Goal: Task Accomplishment & Management: Manage account settings

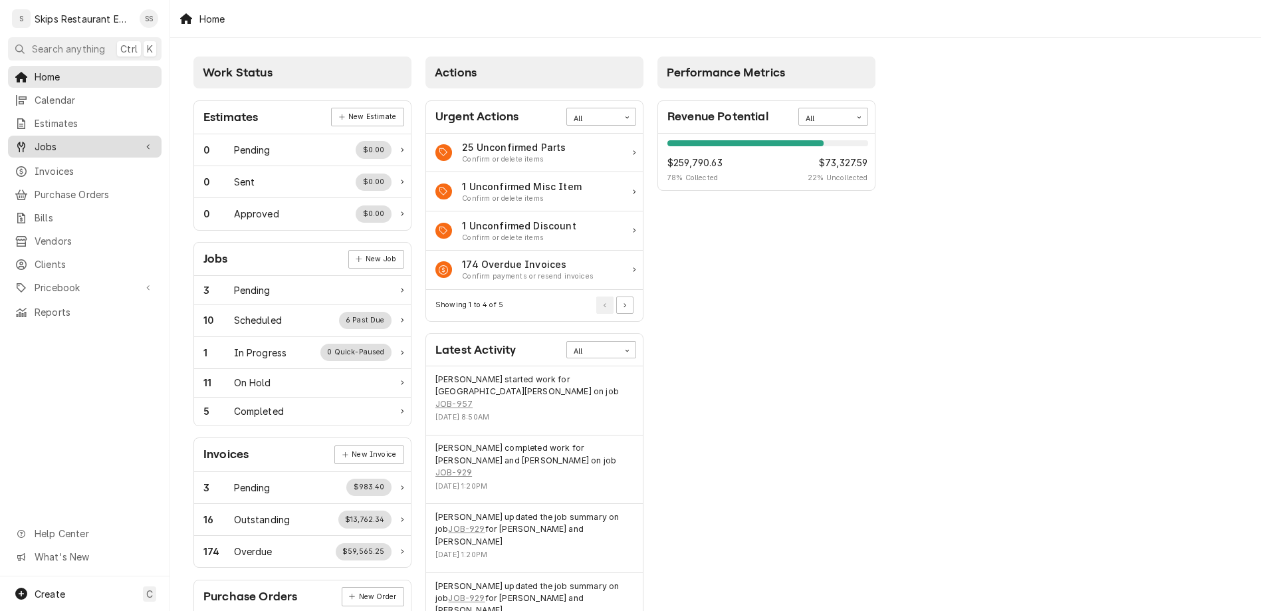
click at [35, 140] on span "Jobs" at bounding box center [85, 147] width 100 height 14
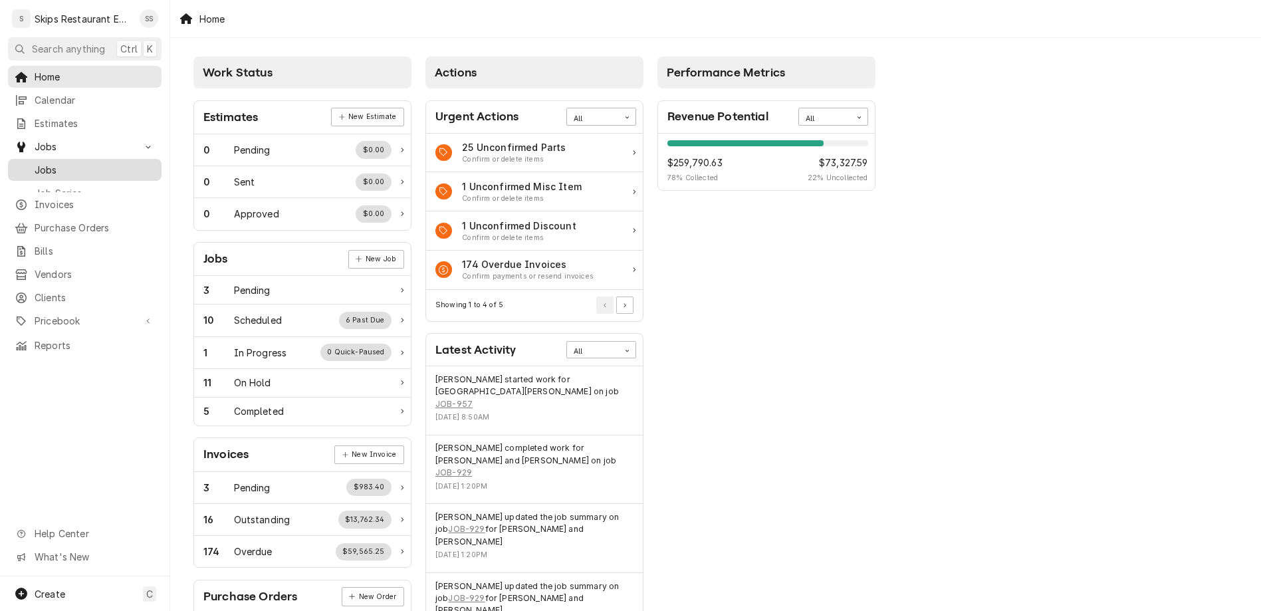
click at [35, 163] on span "Jobs" at bounding box center [95, 170] width 120 height 14
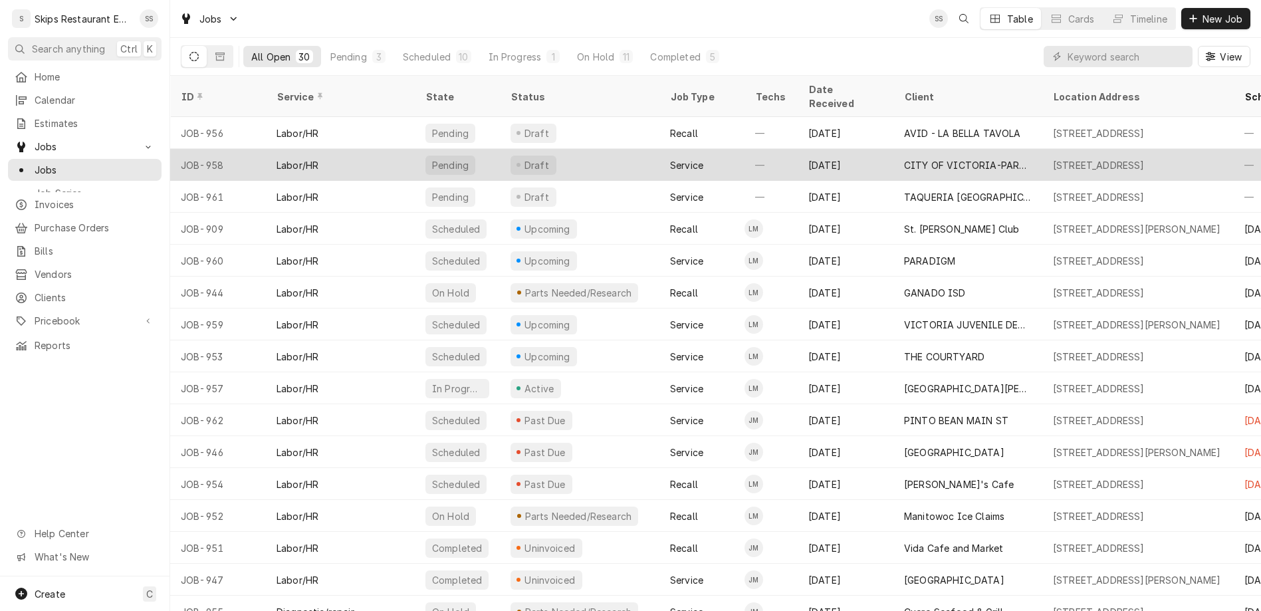
click at [904, 158] on div "CITY OF VICTORIA-PARKS & REC" at bounding box center [968, 165] width 128 height 14
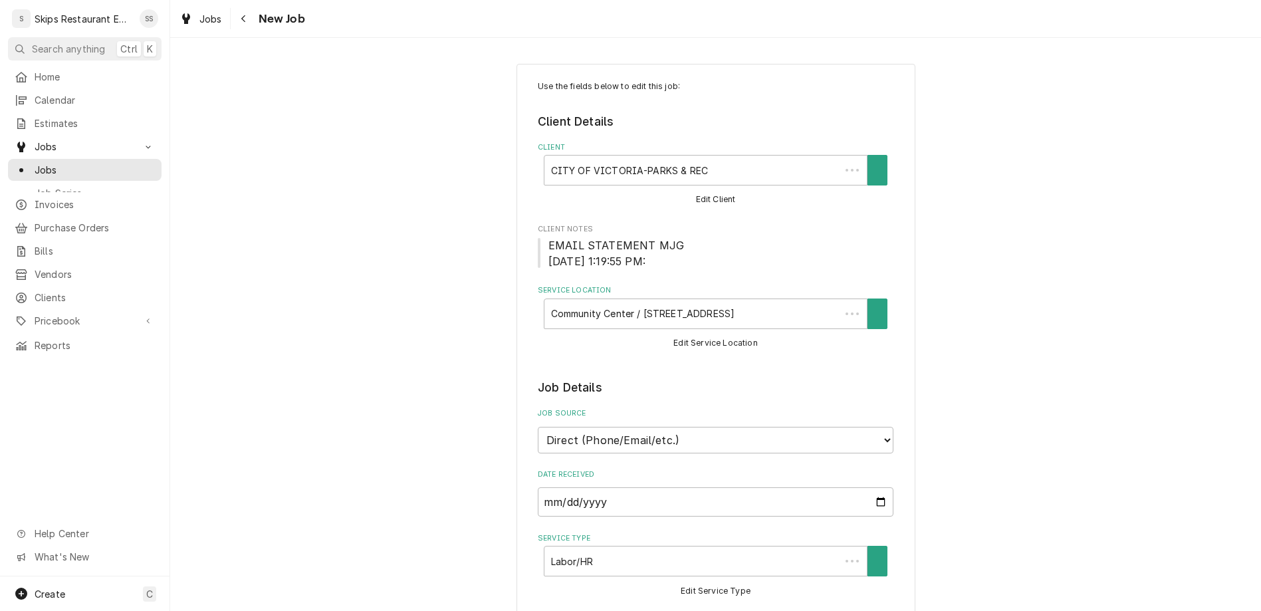
type textarea "x"
click at [35, 163] on span "Jobs" at bounding box center [95, 170] width 120 height 14
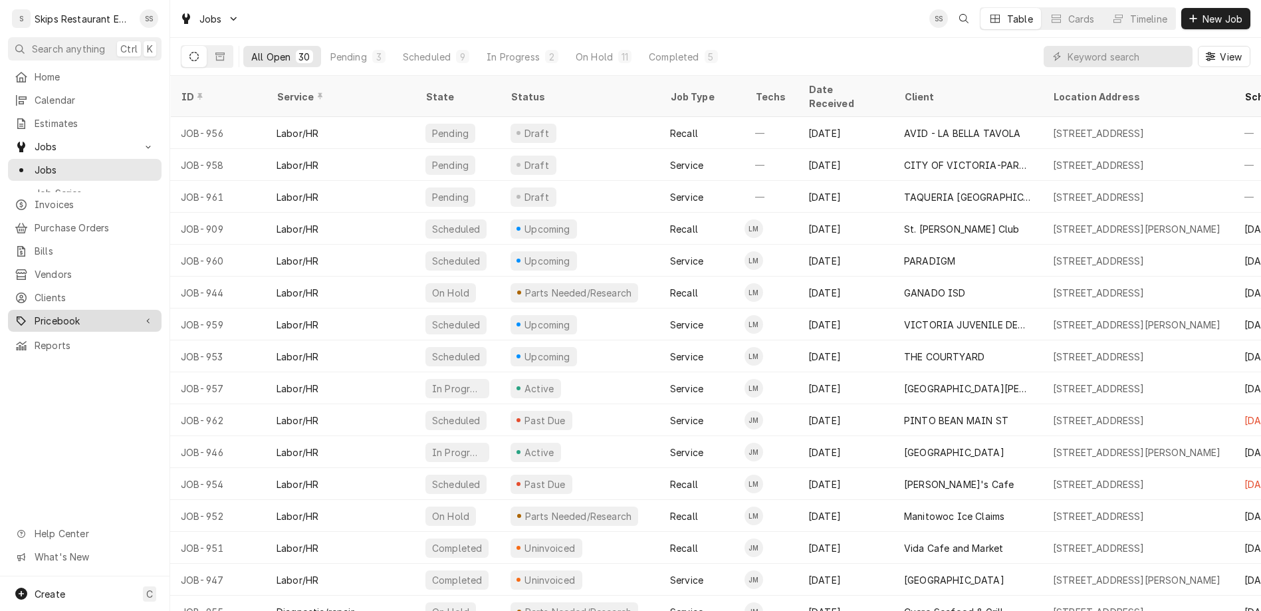
click at [35, 314] on span "Pricebook" at bounding box center [85, 321] width 100 height 14
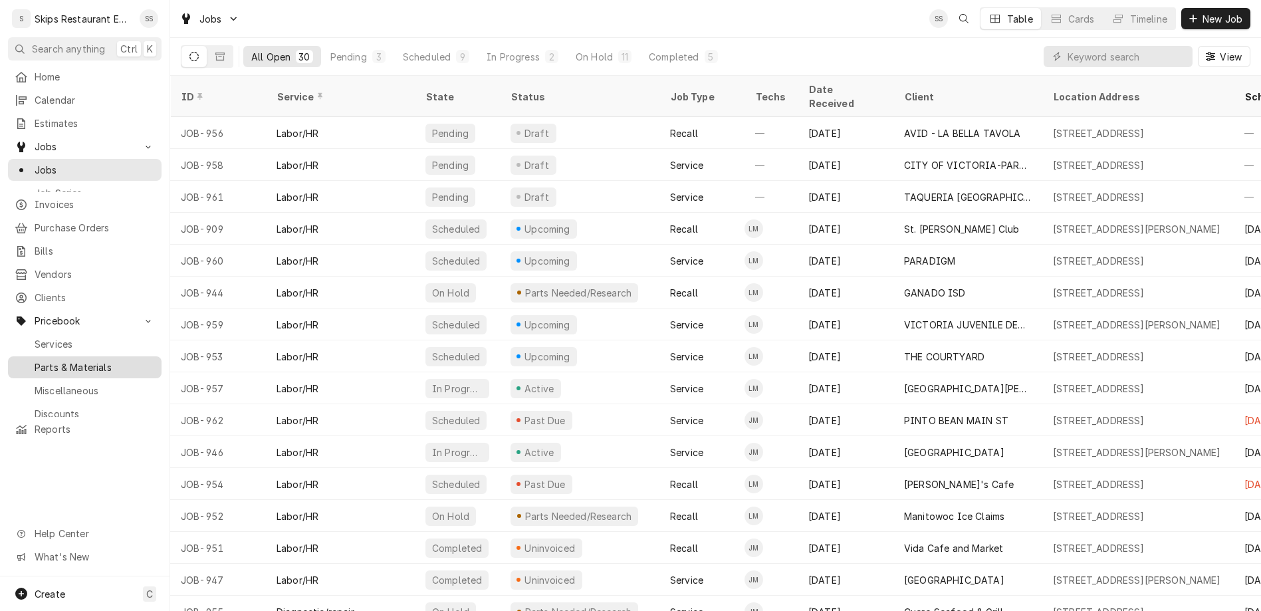
click at [35, 360] on span "Parts & Materials" at bounding box center [95, 367] width 120 height 14
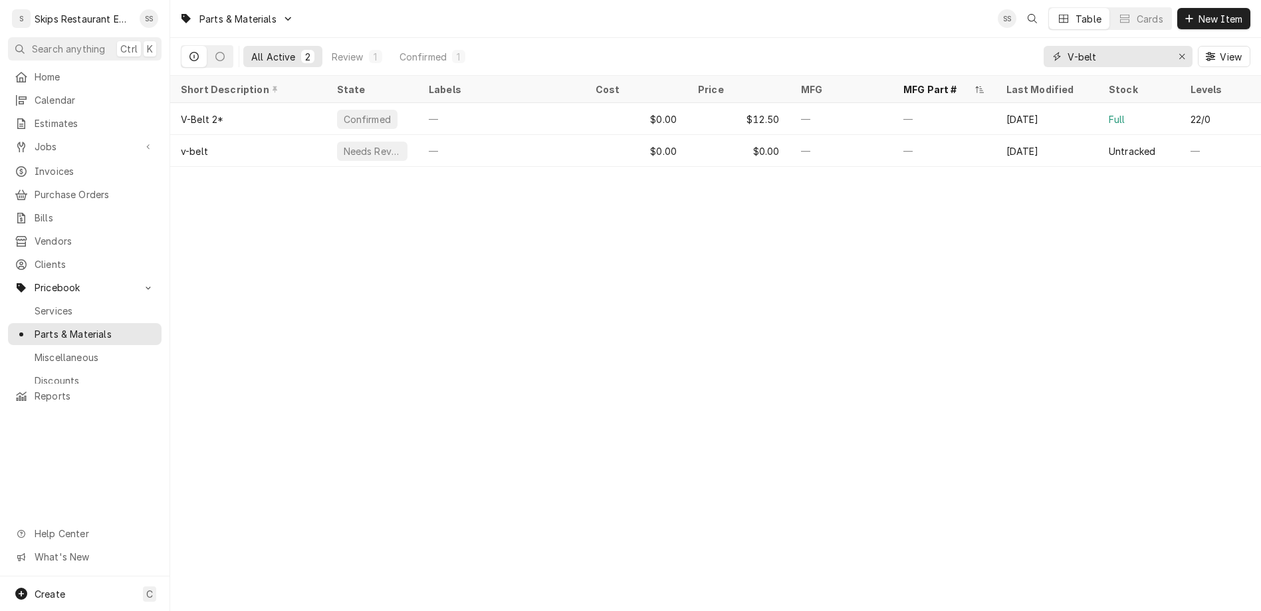
drag, startPoint x: 1144, startPoint y: 41, endPoint x: 1085, endPoint y: 41, distance: 58.5
click at [1086, 46] on input "V-belt" at bounding box center [1117, 56] width 100 height 21
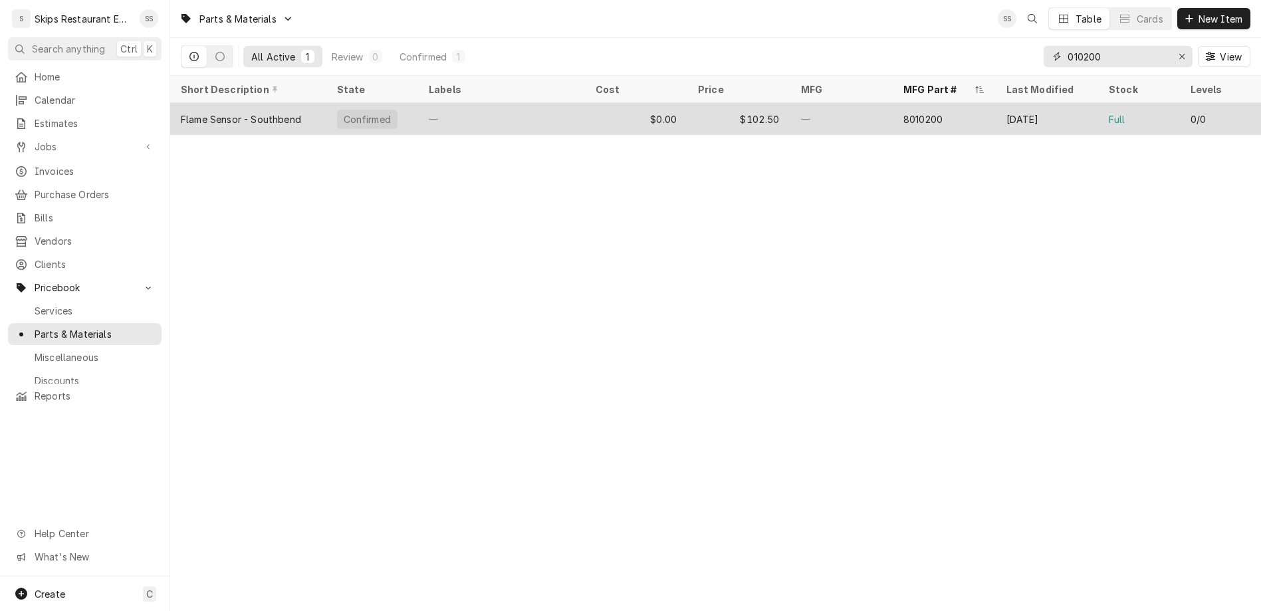
type input "010200"
click at [738, 103] on div "$102.50" at bounding box center [738, 119] width 103 height 32
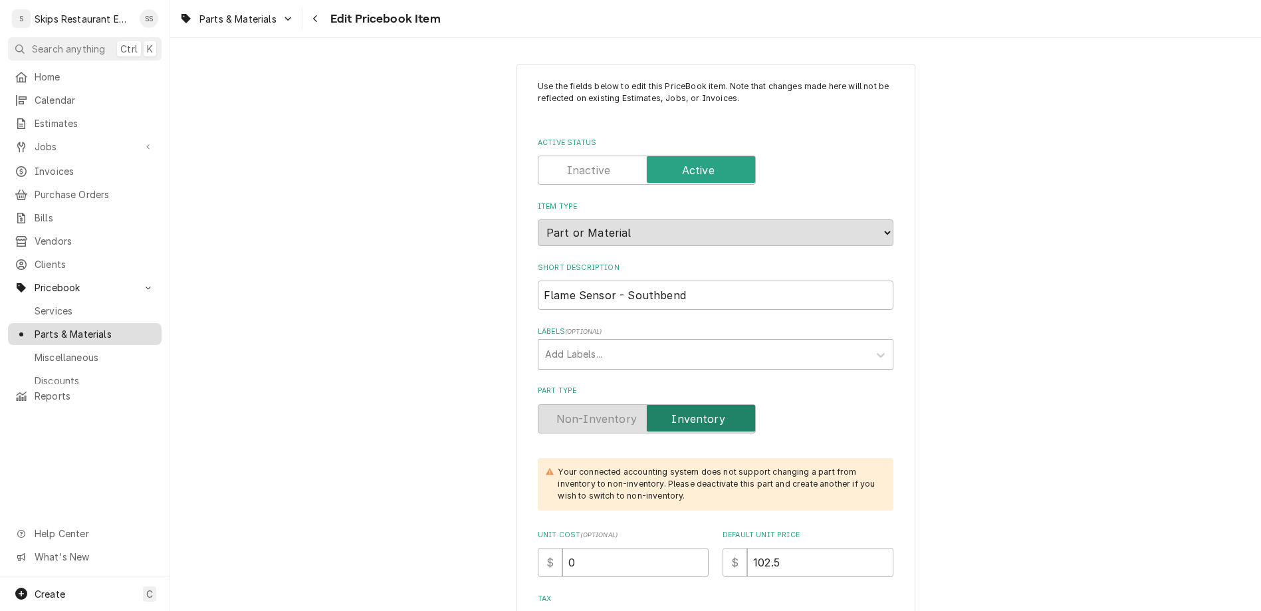
click at [44, 327] on span "Parts & Materials" at bounding box center [95, 334] width 120 height 14
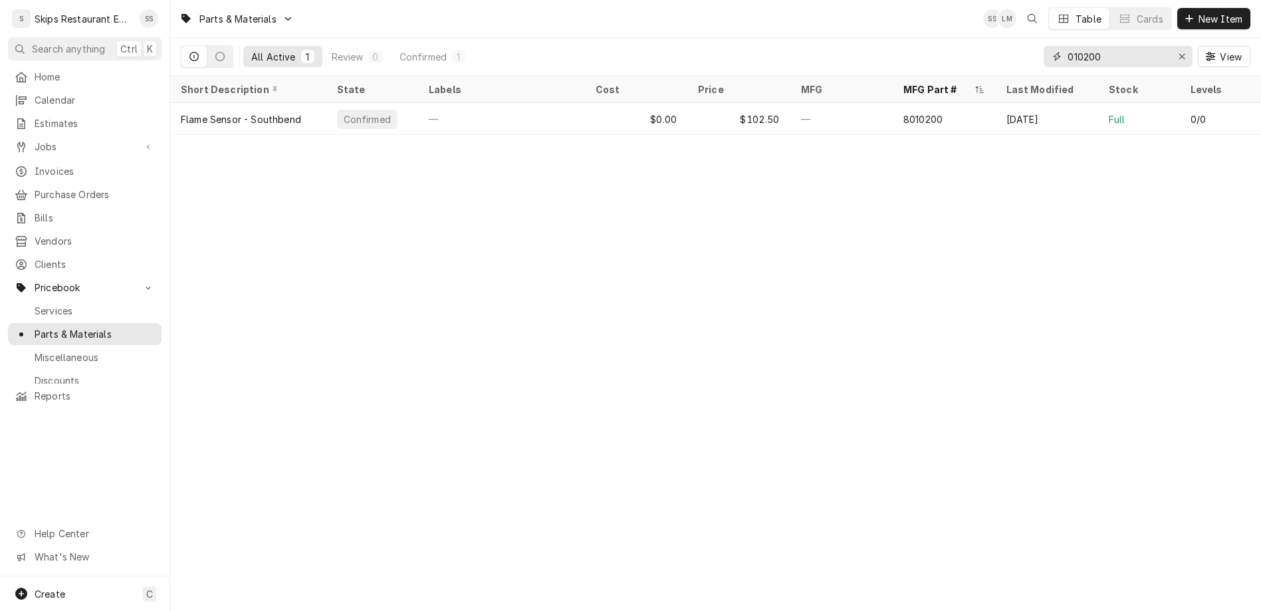
drag, startPoint x: 1149, startPoint y: 39, endPoint x: 1078, endPoint y: 39, distance: 70.5
click at [1078, 46] on input "010200" at bounding box center [1117, 56] width 100 height 21
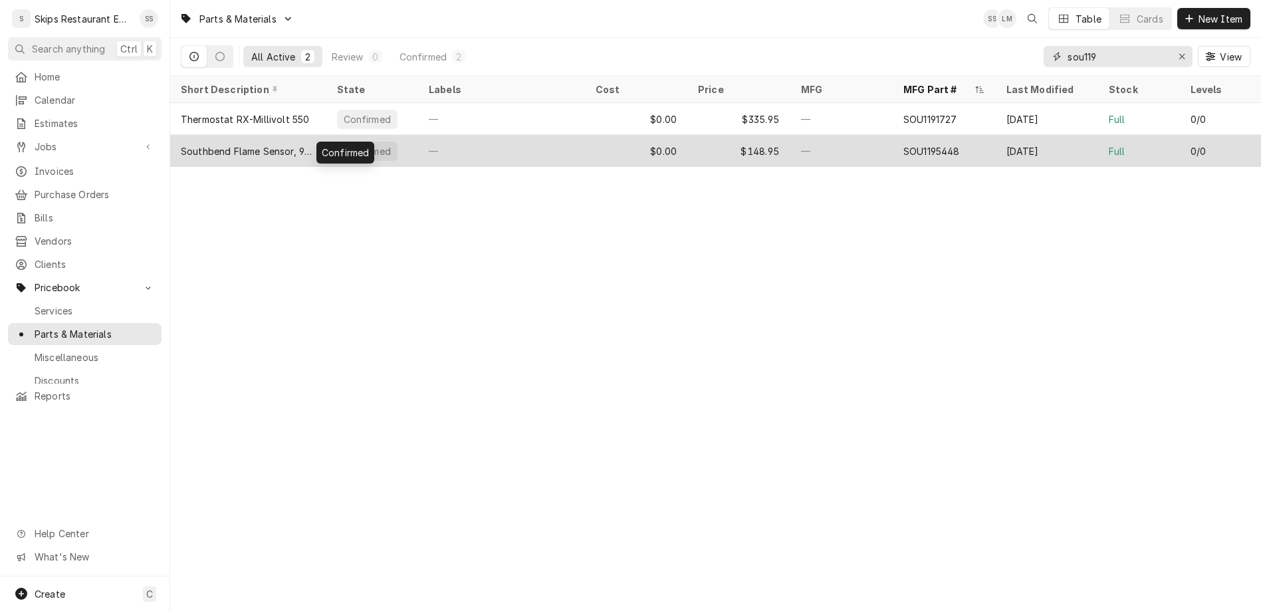
type input "sou119"
click at [342, 144] on div "Confirmed" at bounding box center [367, 151] width 50 height 14
click at [193, 144] on div "Southbend Flame Sensor, 90 Degree" at bounding box center [248, 151] width 135 height 14
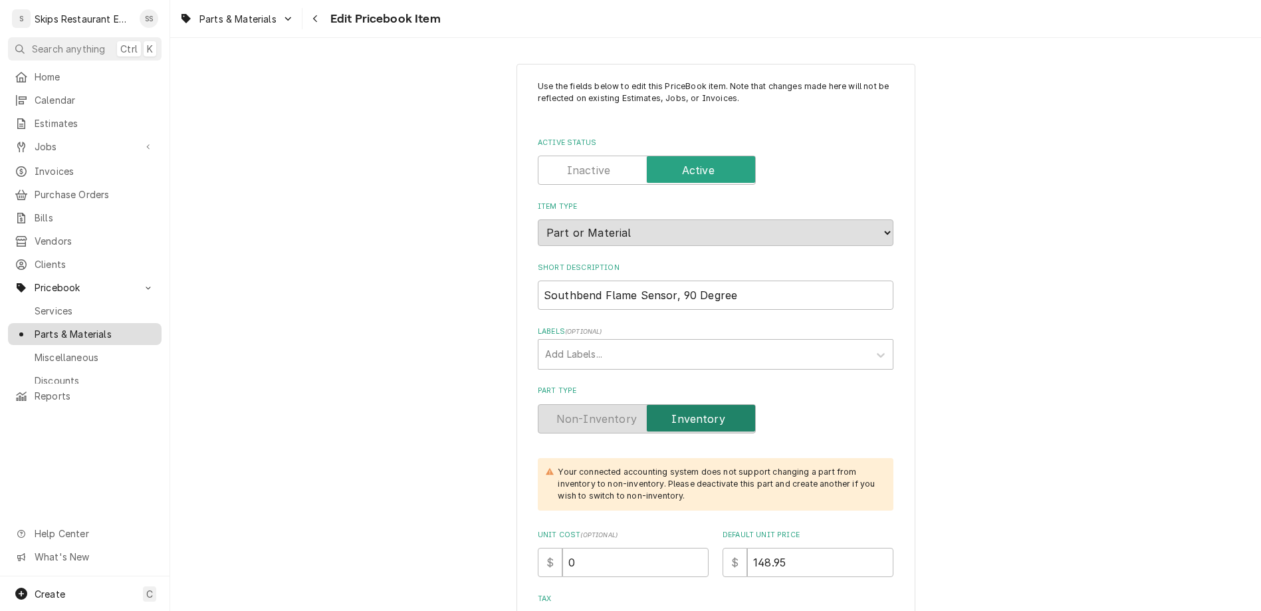
click at [57, 327] on span "Parts & Materials" at bounding box center [95, 334] width 120 height 14
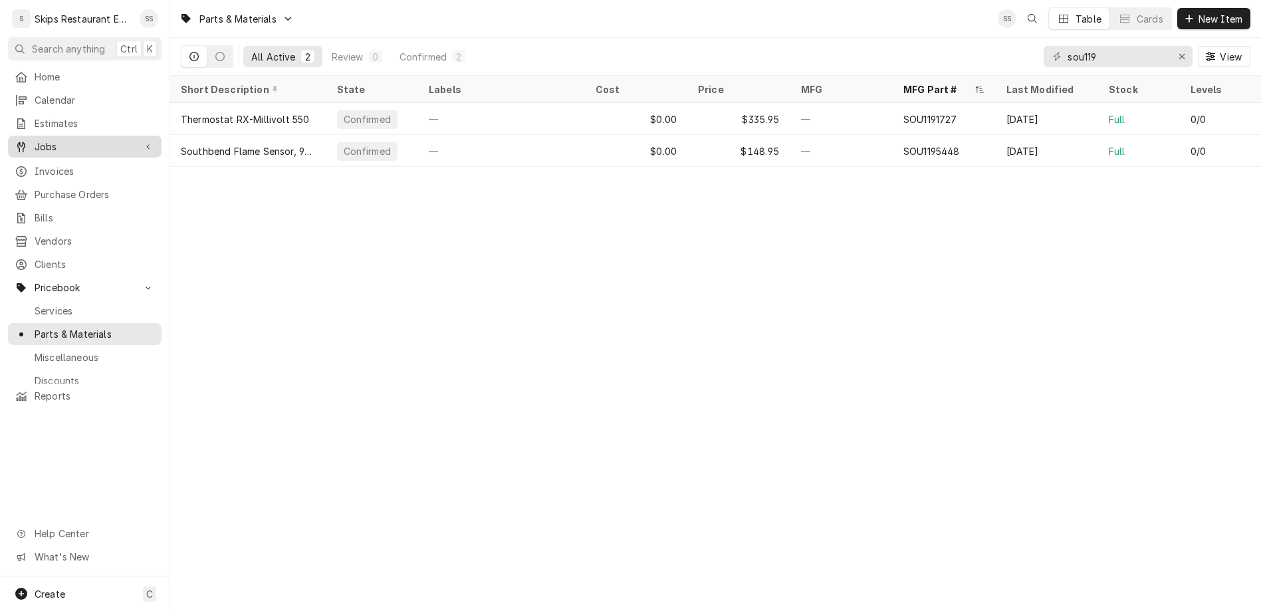
click at [49, 140] on span "Jobs" at bounding box center [85, 147] width 100 height 14
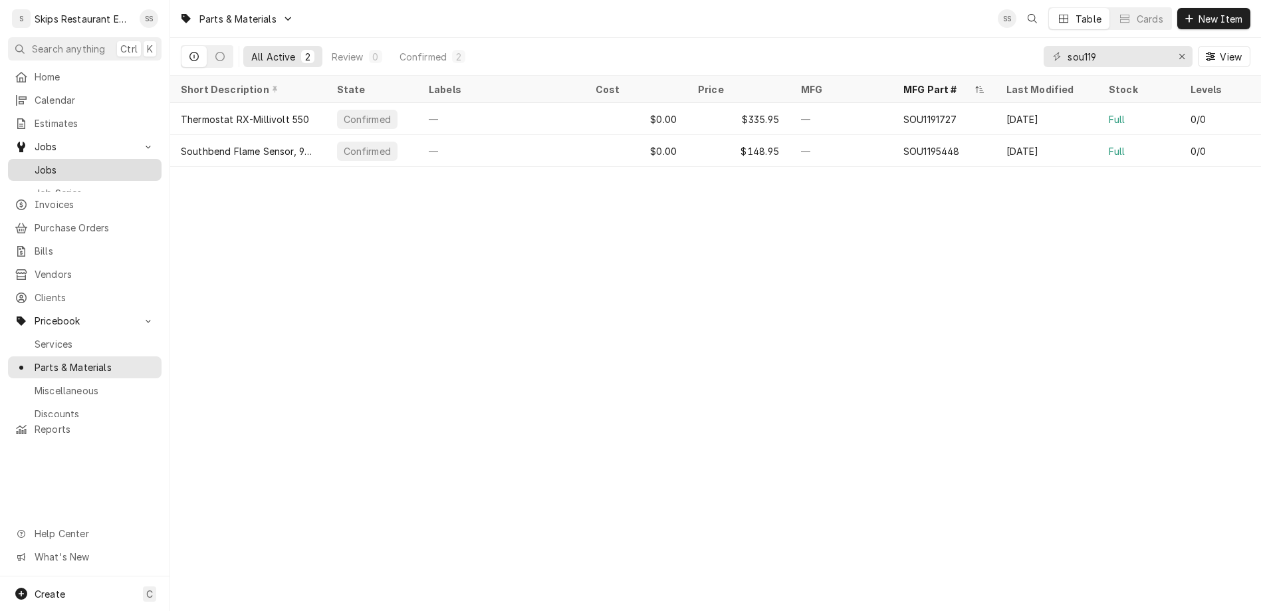
click at [36, 163] on span "Jobs" at bounding box center [95, 170] width 120 height 14
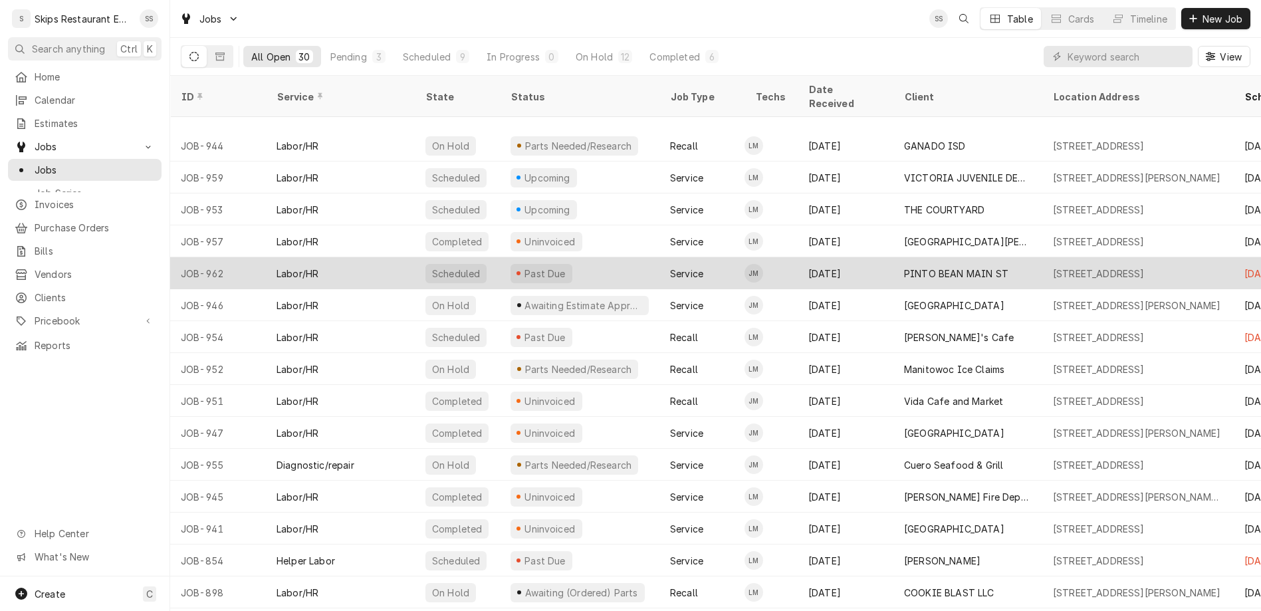
scroll to position [211, 0]
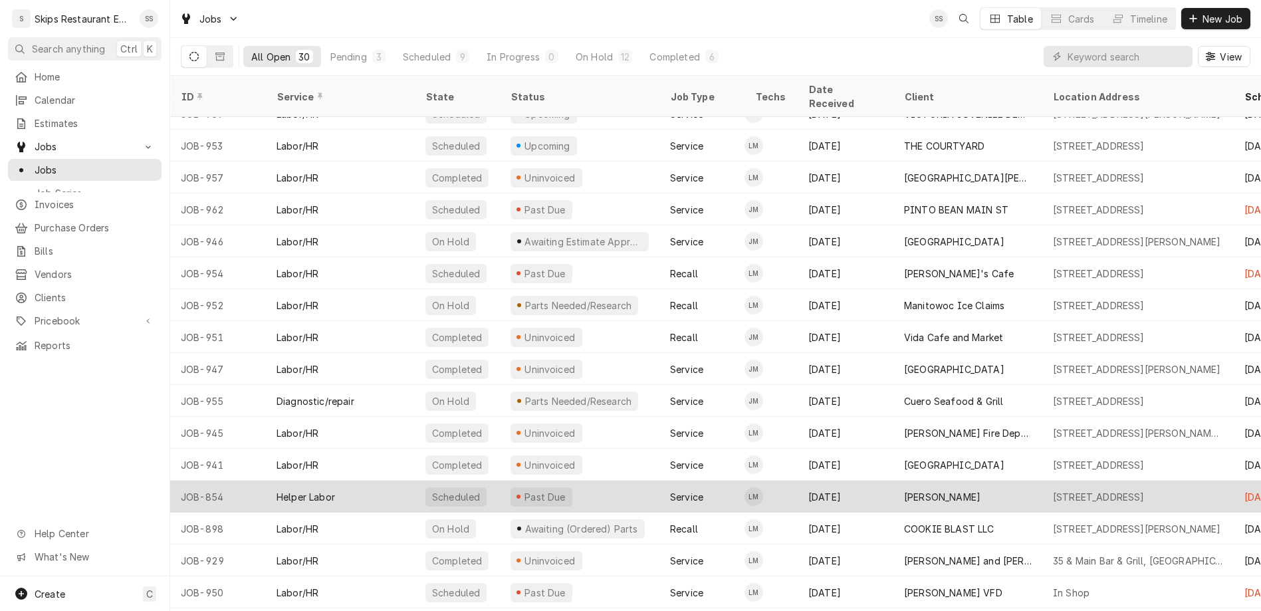
click at [904, 490] on div "Kaden Frauenberger" at bounding box center [942, 497] width 76 height 14
click at [904, 490] on div "[PERSON_NAME]" at bounding box center [942, 497] width 76 height 14
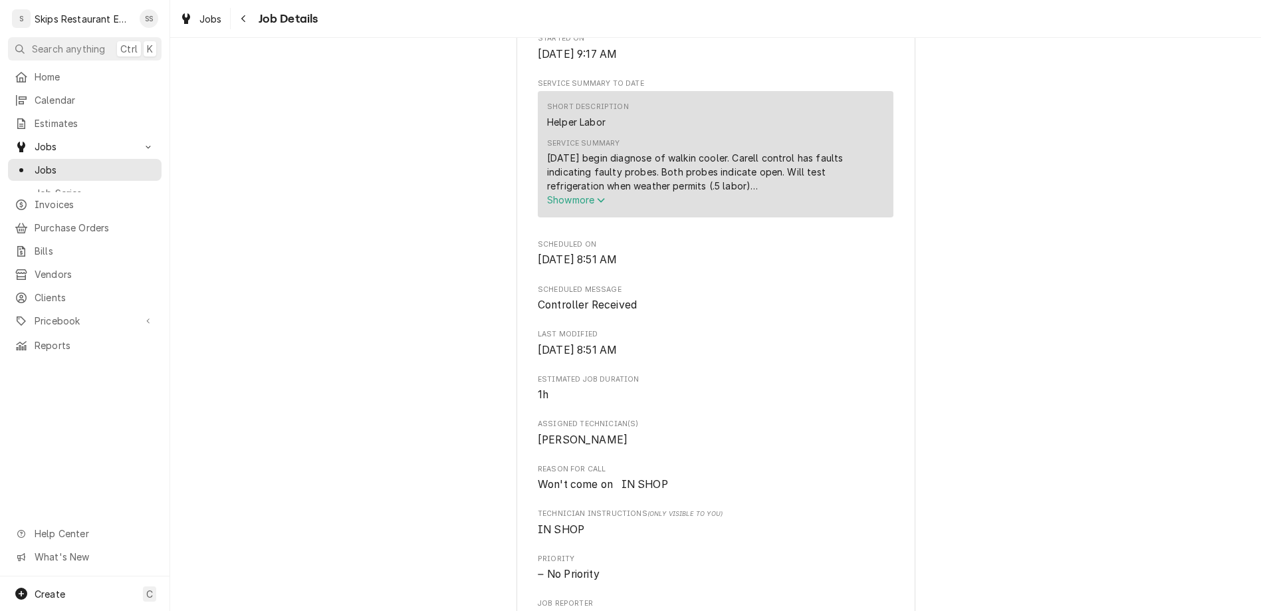
scroll to position [643, 0]
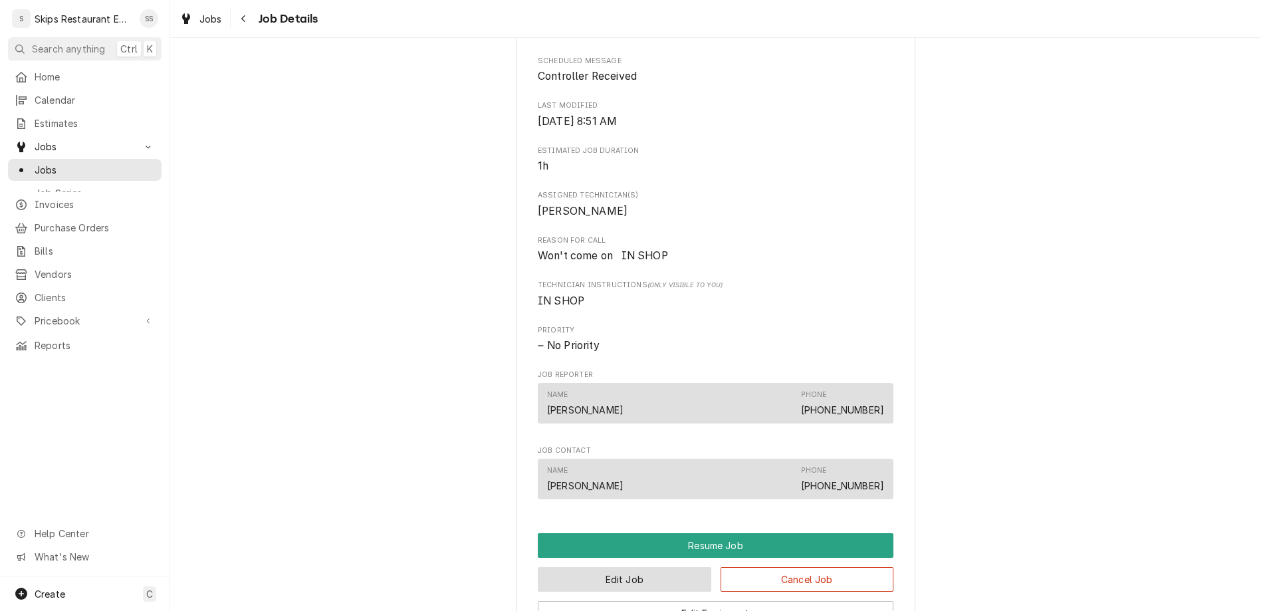
click at [609, 567] on button "Edit Job" at bounding box center [624, 579] width 173 height 25
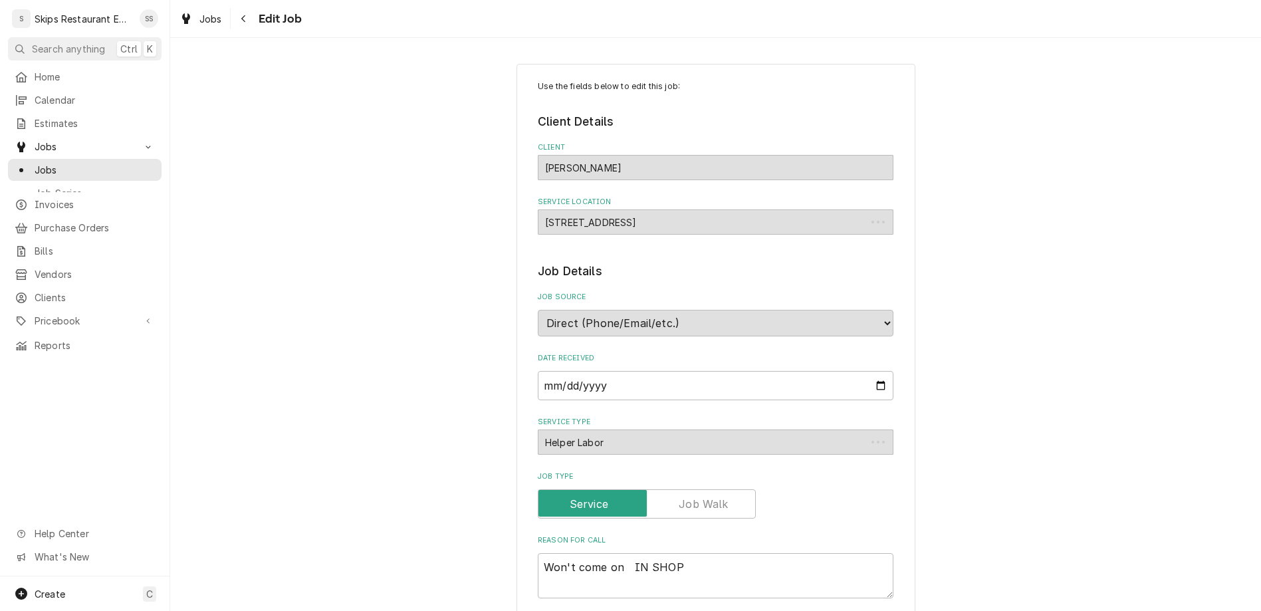
type textarea "x"
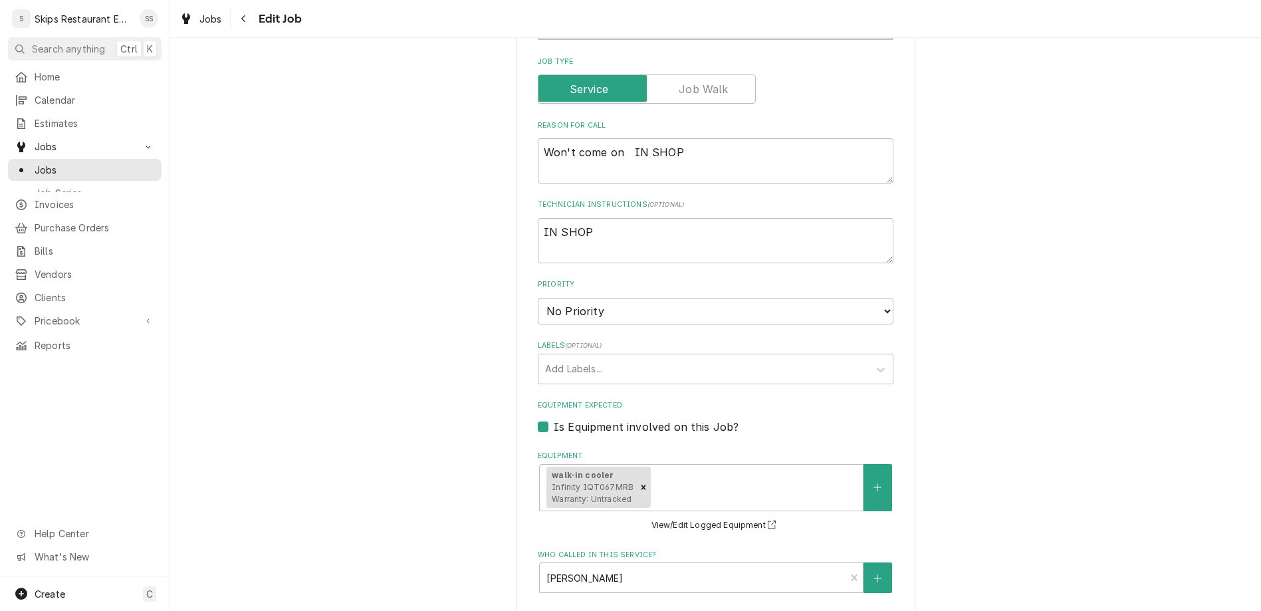
scroll to position [502, 0]
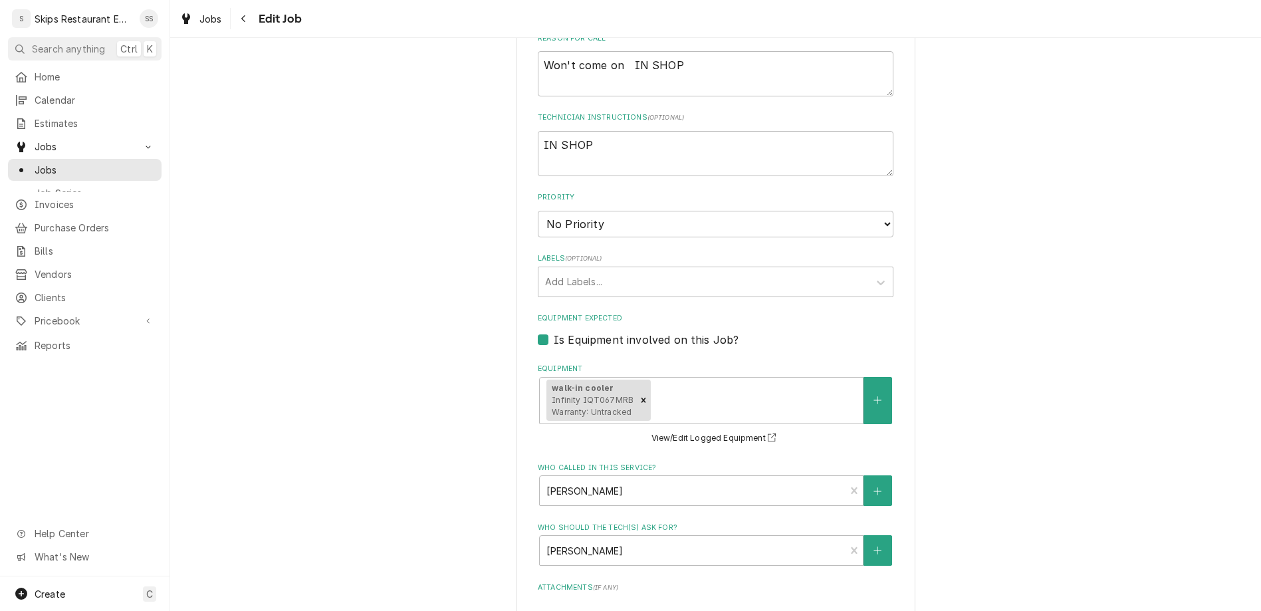
type input "2025-10-10"
type textarea "x"
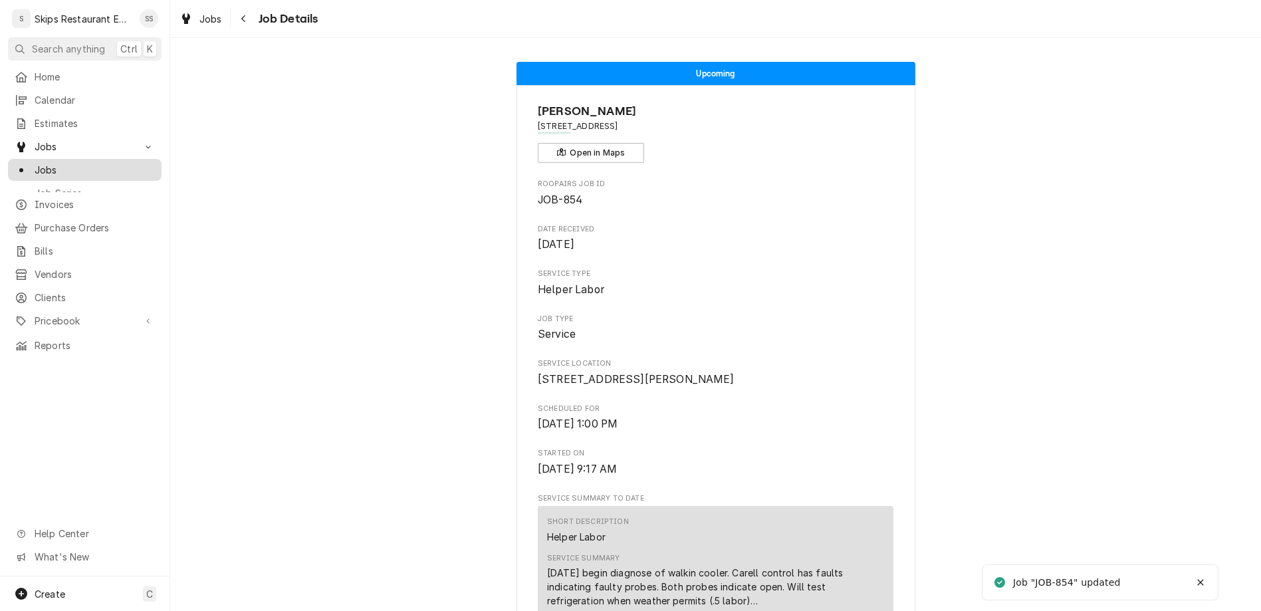
click at [35, 163] on span "Jobs" at bounding box center [95, 170] width 120 height 14
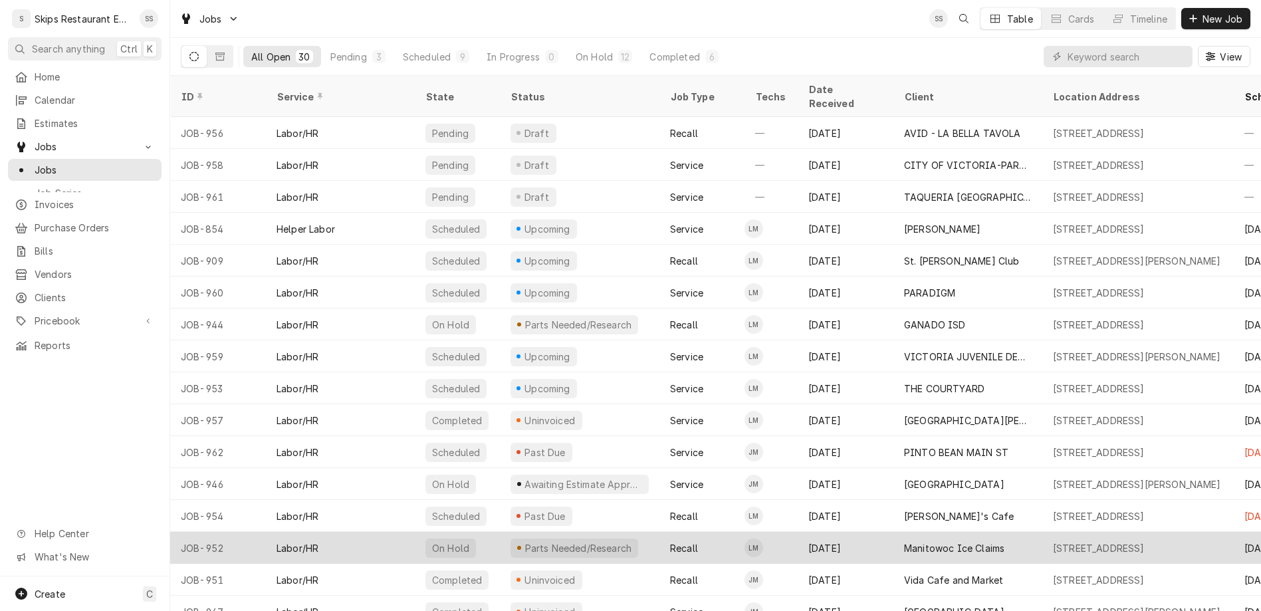
click at [904, 541] on div "Manitowoc Ice Claims" at bounding box center [954, 548] width 100 height 14
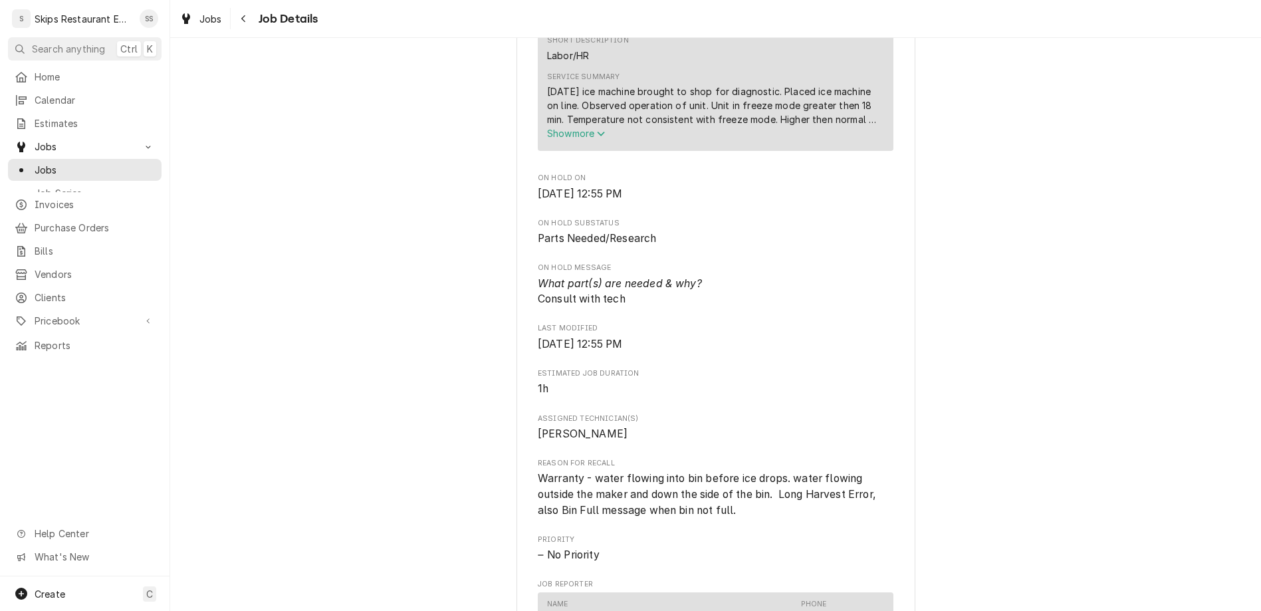
scroll to position [829, 0]
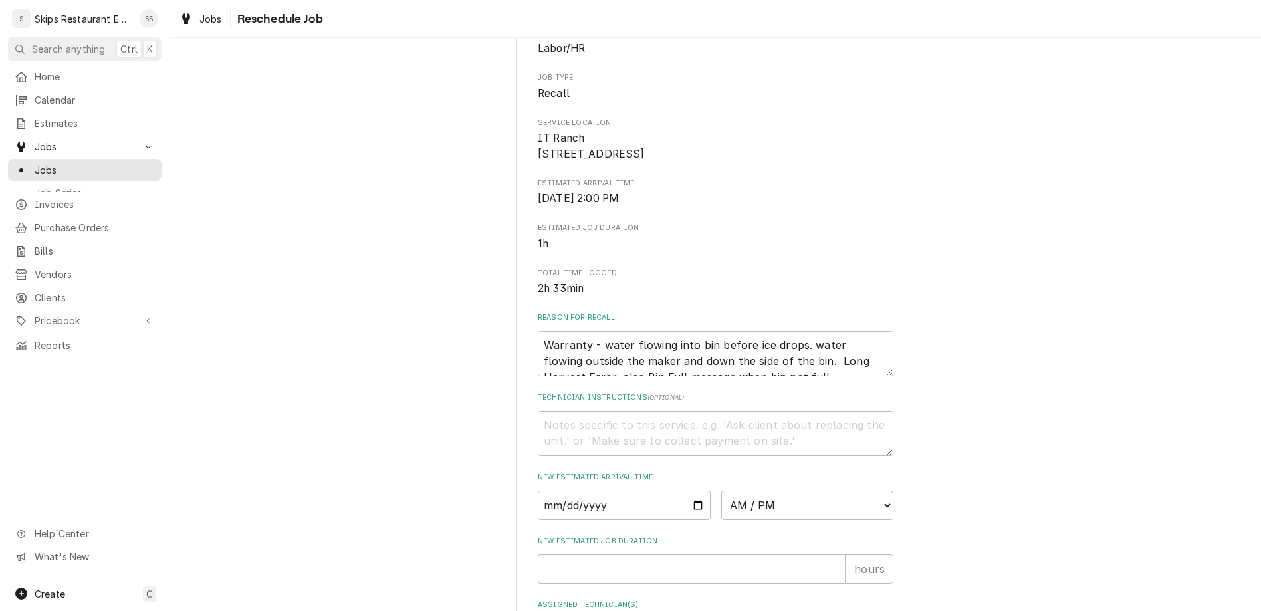
scroll to position [139, 0]
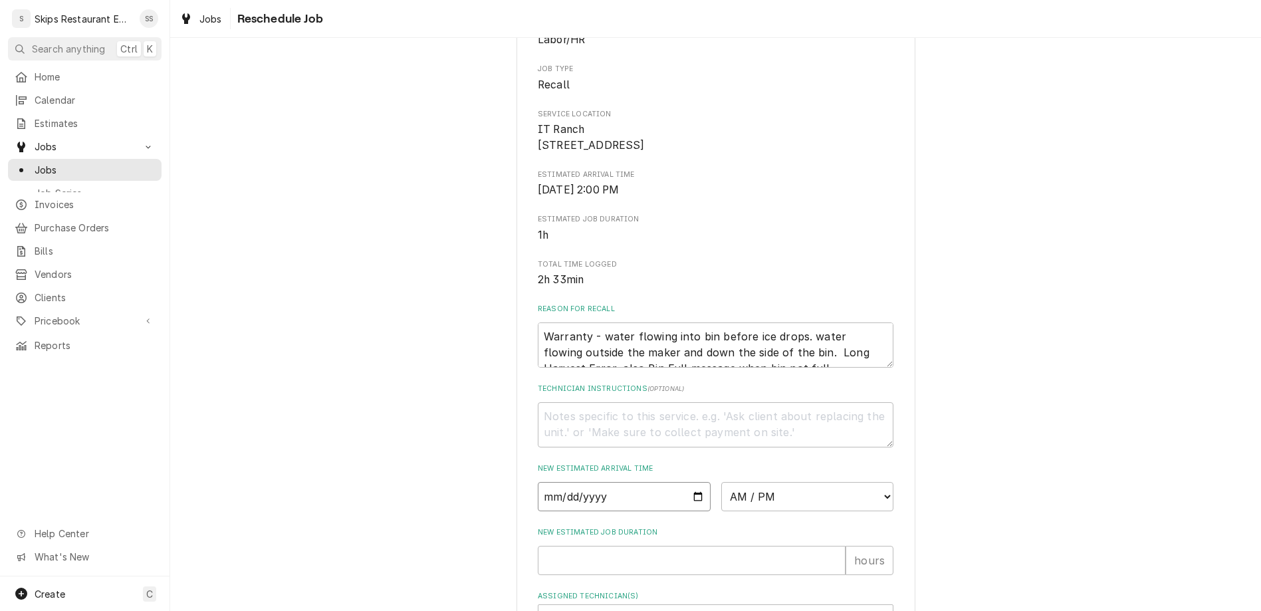
click at [675, 482] on input "Date" at bounding box center [624, 496] width 173 height 29
type input "2025-10-10"
type textarea "x"
click at [721, 482] on select "AM / PM 6:00 AM 6:15 AM 6:30 AM 6:45 AM 7:00 AM 7:15 AM 7:30 AM 7:45 AM 8:00 AM…" at bounding box center [807, 496] width 173 height 29
select select "10:30:00"
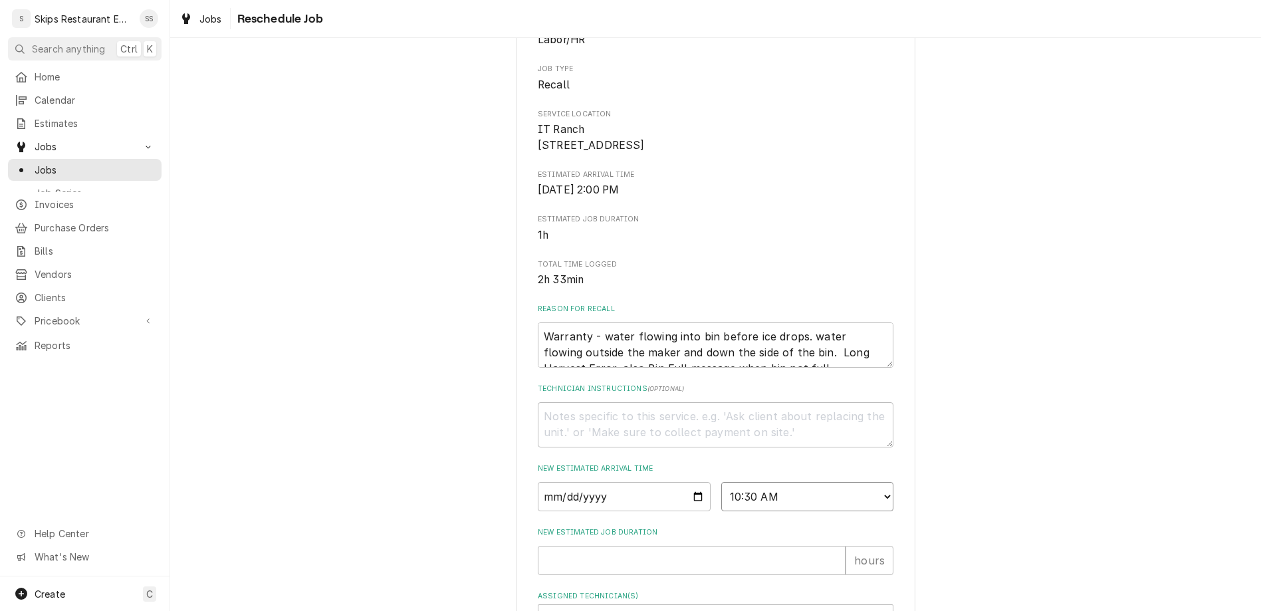
click option "10:30 AM" at bounding box center [0, 0] width 0 height 0
click at [612, 546] on input "New Estimated Job Duration" at bounding box center [692, 560] width 308 height 29
type textarea "x"
type input "1"
click at [600, 607] on div "Assigned Technician(s)" at bounding box center [703, 619] width 317 height 24
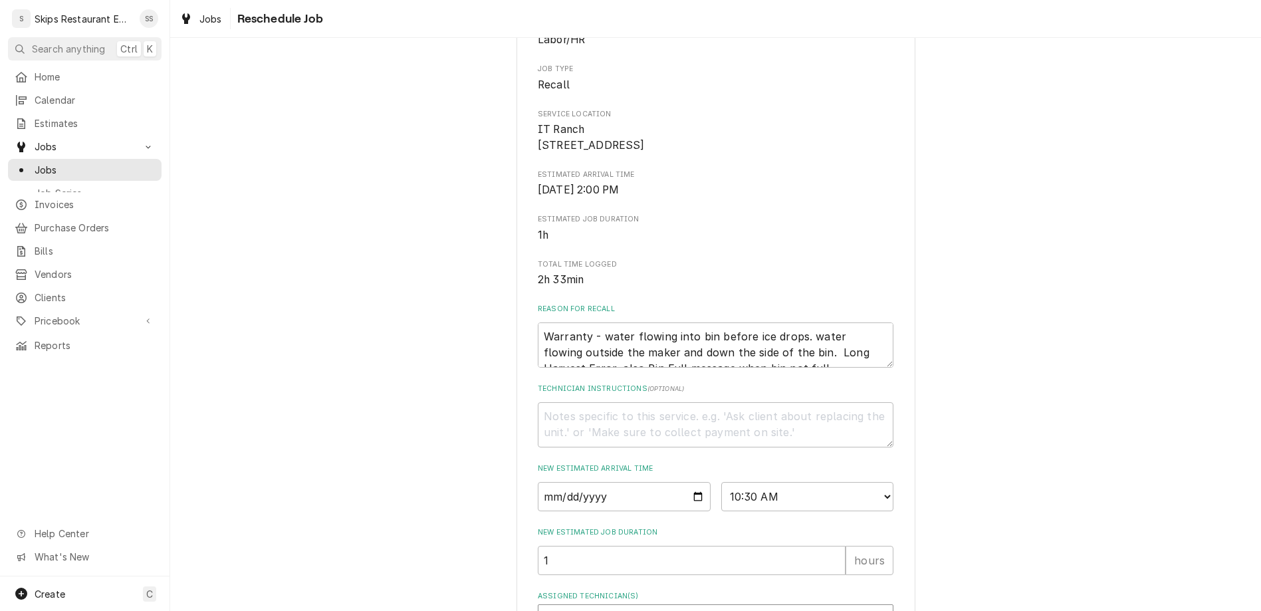
type textarea "x"
type textarea "N"
type textarea "x"
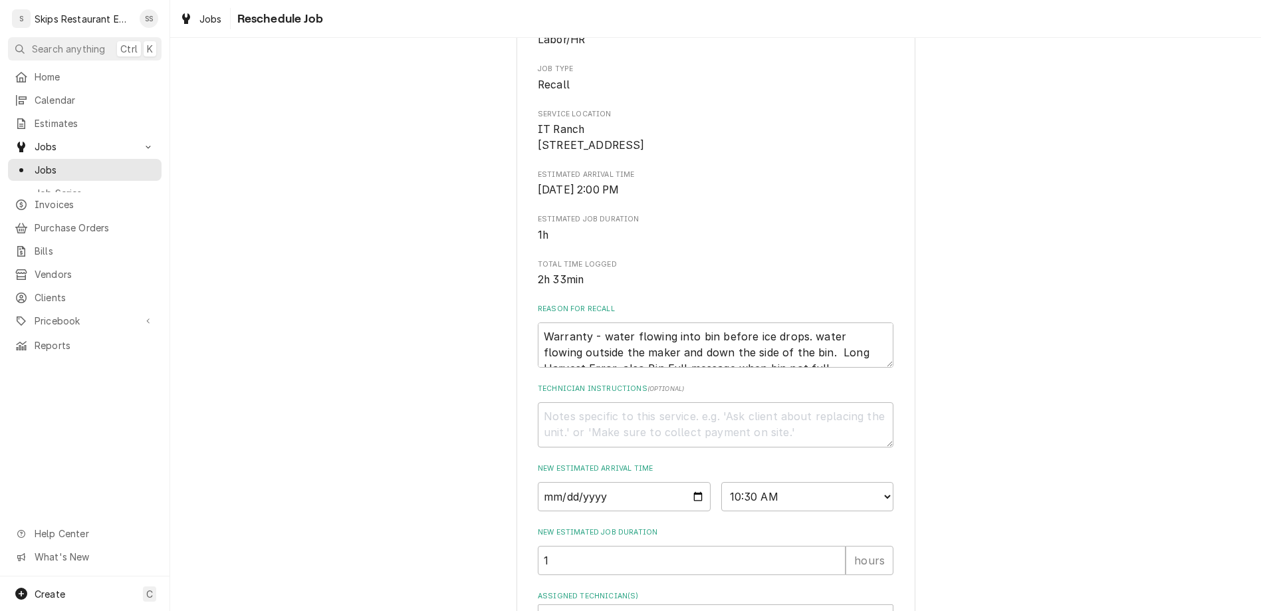
type textarea "Ne"
type textarea "x"
type textarea "Ned"
type textarea "x"
type textarea "Ne"
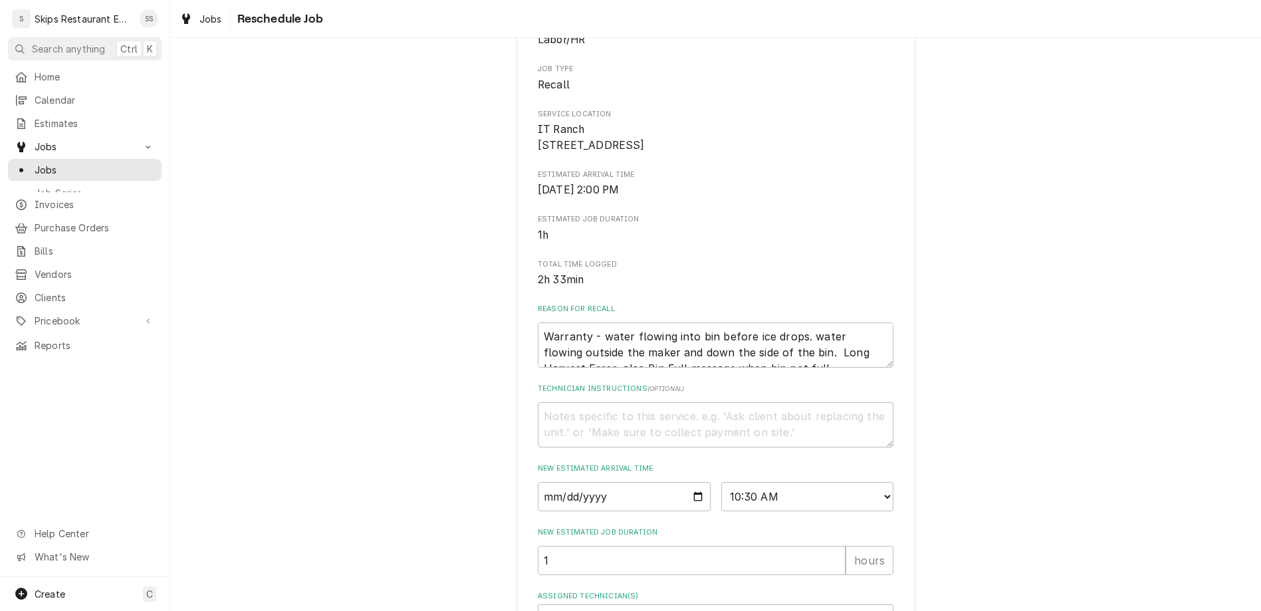
type textarea "x"
type textarea "Nee"
type textarea "x"
type textarea "Need"
type textarea "x"
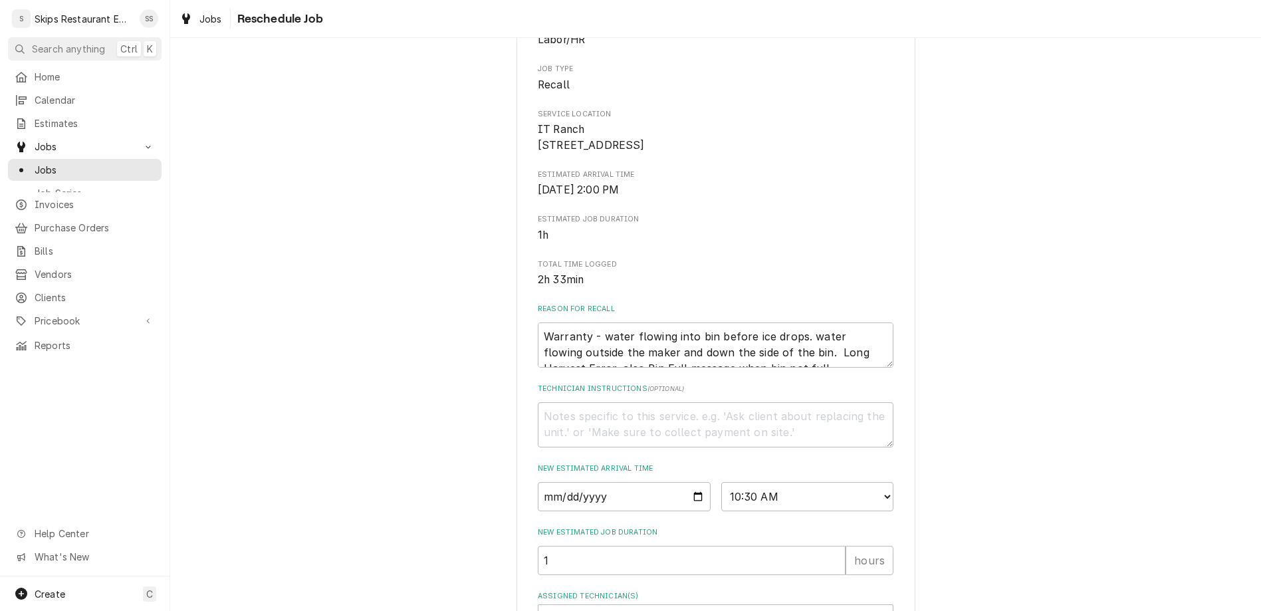
type textarea "Need"
type textarea "x"
type textarea "Need t"
type textarea "x"
type textarea "Need to"
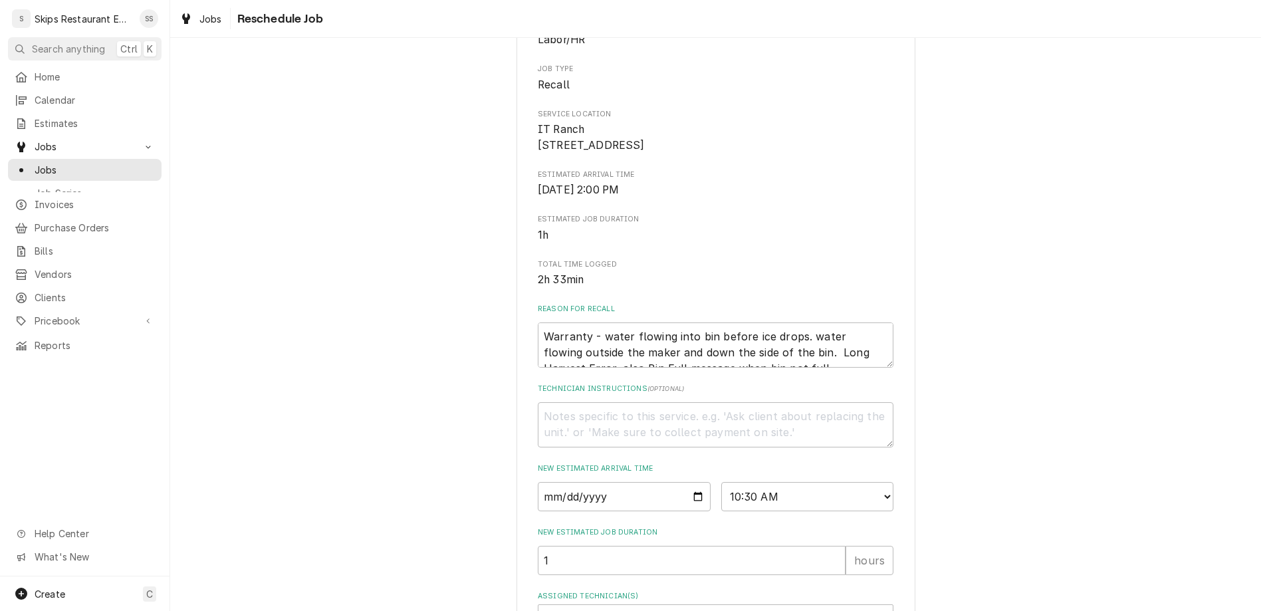
type textarea "x"
type textarea "Need to"
type textarea "x"
type textarea "Need to r"
type textarea "x"
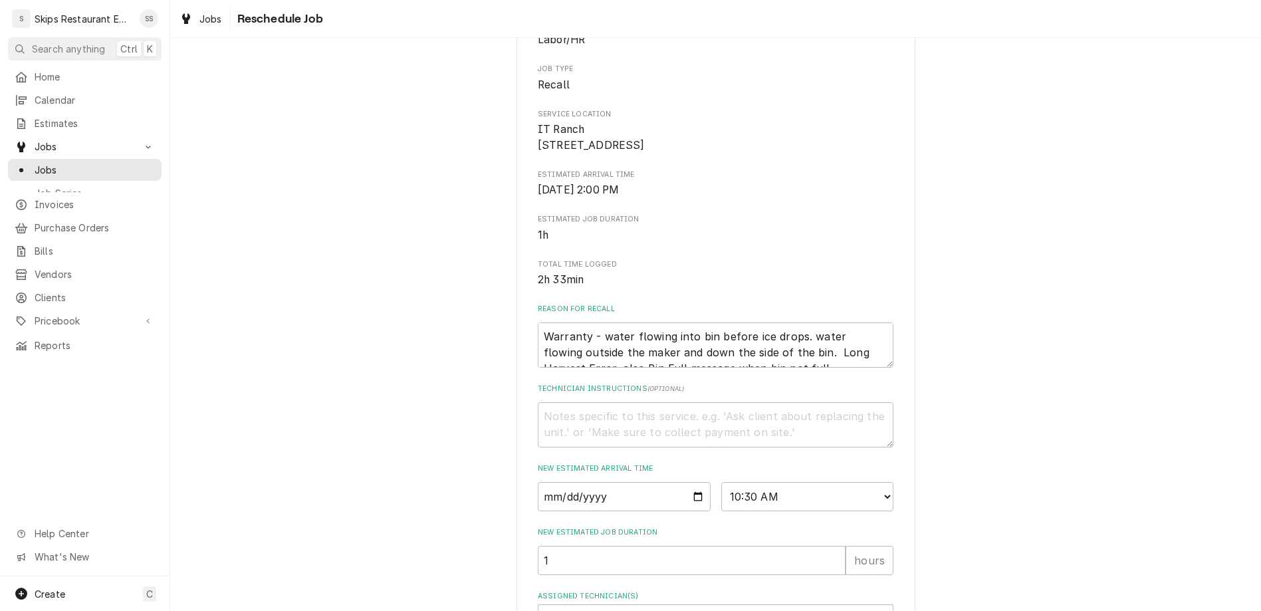
type textarea "Need to re"
type textarea "x"
type textarea "Need to red"
type textarea "x"
type textarea "Need to redo"
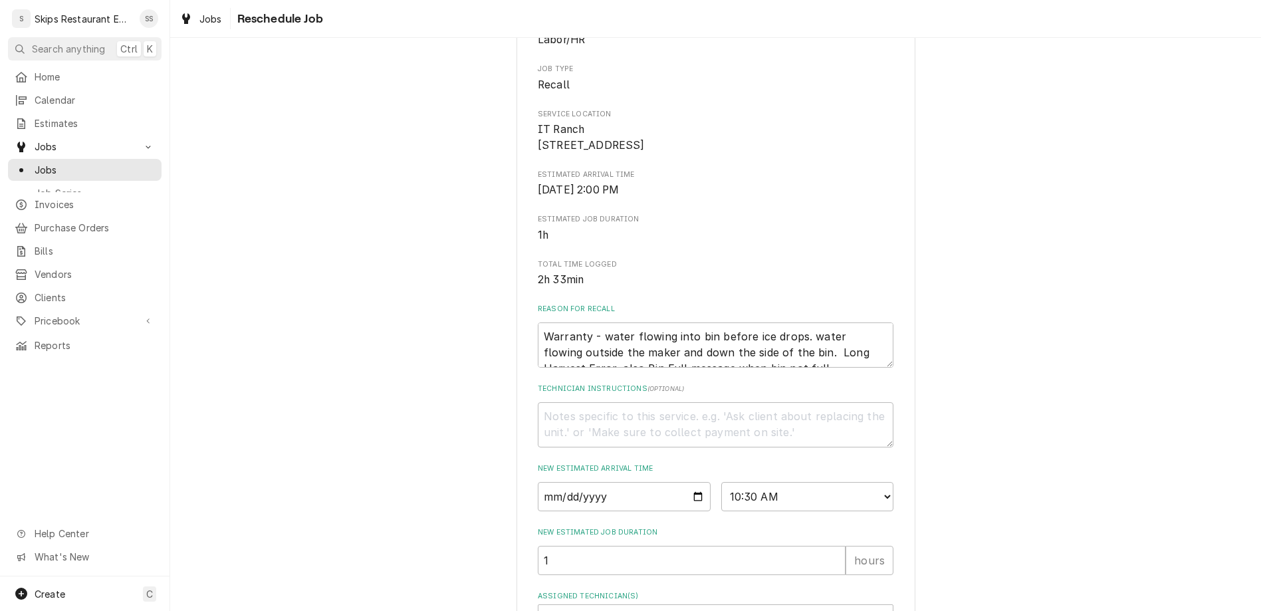
type textarea "x"
type textarea "Need to redow"
type textarea "x"
type textarea "Need to redown"
type textarea "x"
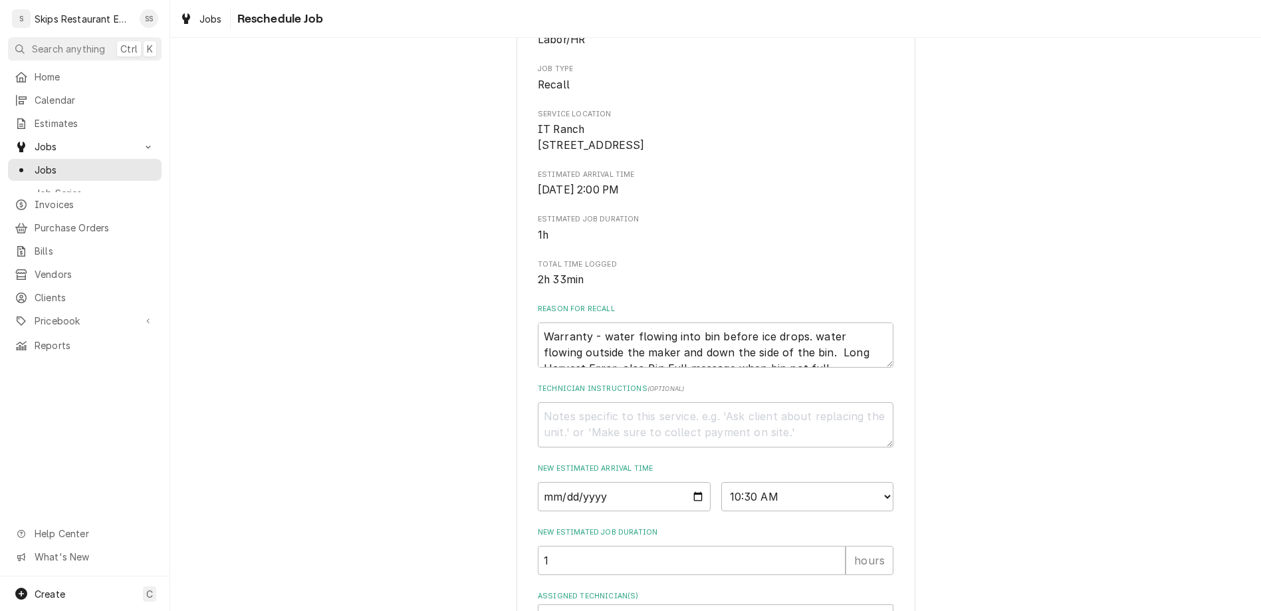
type textarea "Need to redownl"
type textarea "x"
type textarea "Need to redownlo"
type textarea "x"
type textarea "Need to redownloa"
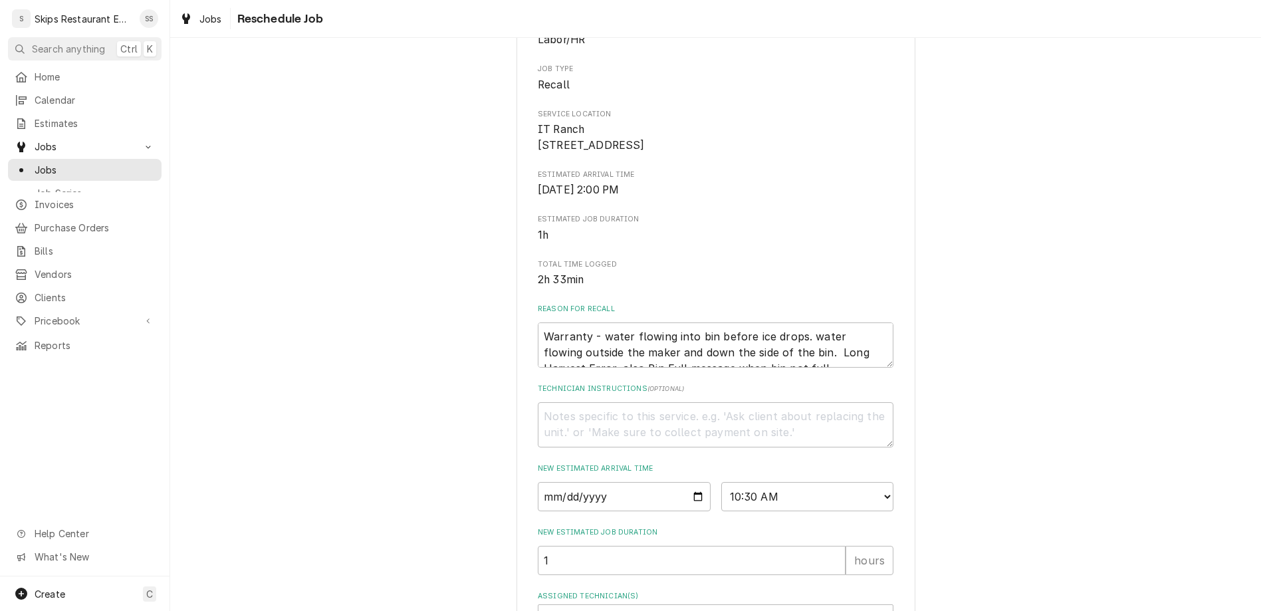
type textarea "x"
type textarea "Need to redownload"
type textarea "x"
type textarea "Need to redownload"
type textarea "x"
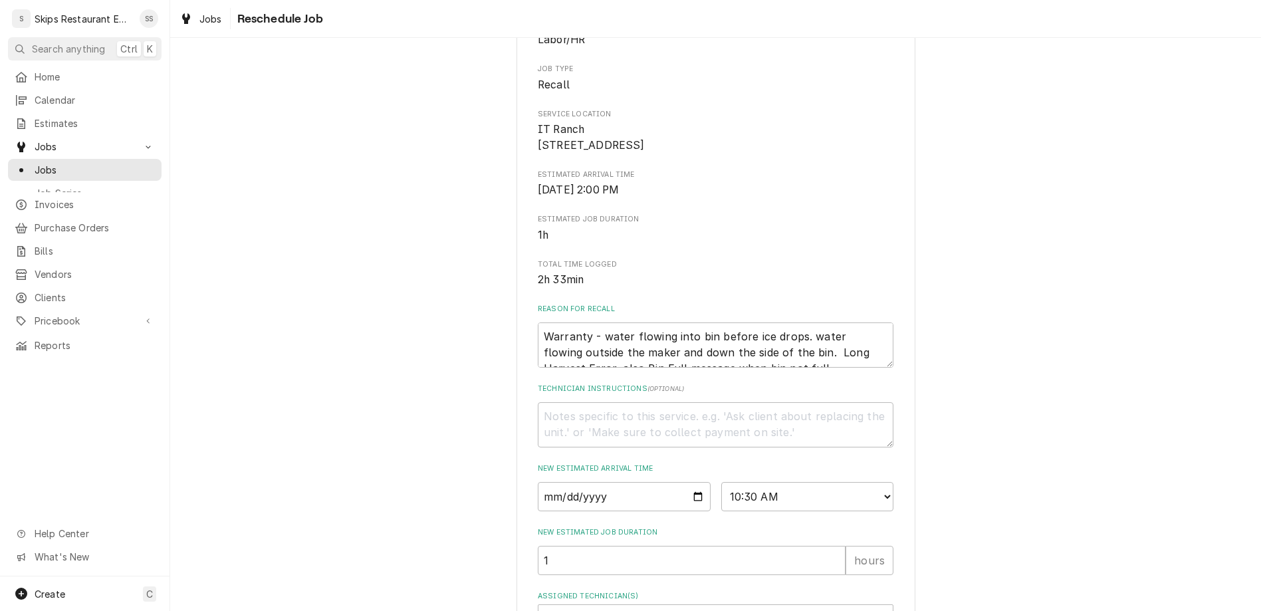
type textarea "Need to redownload f"
type textarea "x"
type textarea "Need to redownload fi"
type textarea "x"
type textarea "Need to redownload fir"
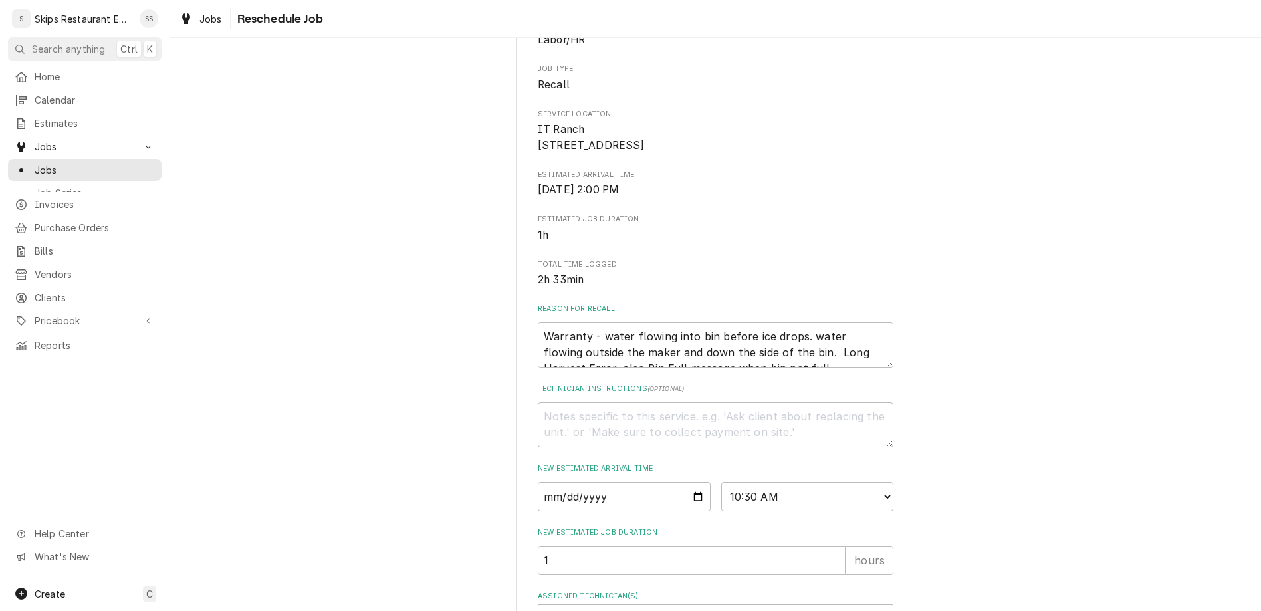
type textarea "x"
type textarea "Need to redownload firm"
type textarea "x"
type textarea "Need to redownload firmw"
type textarea "x"
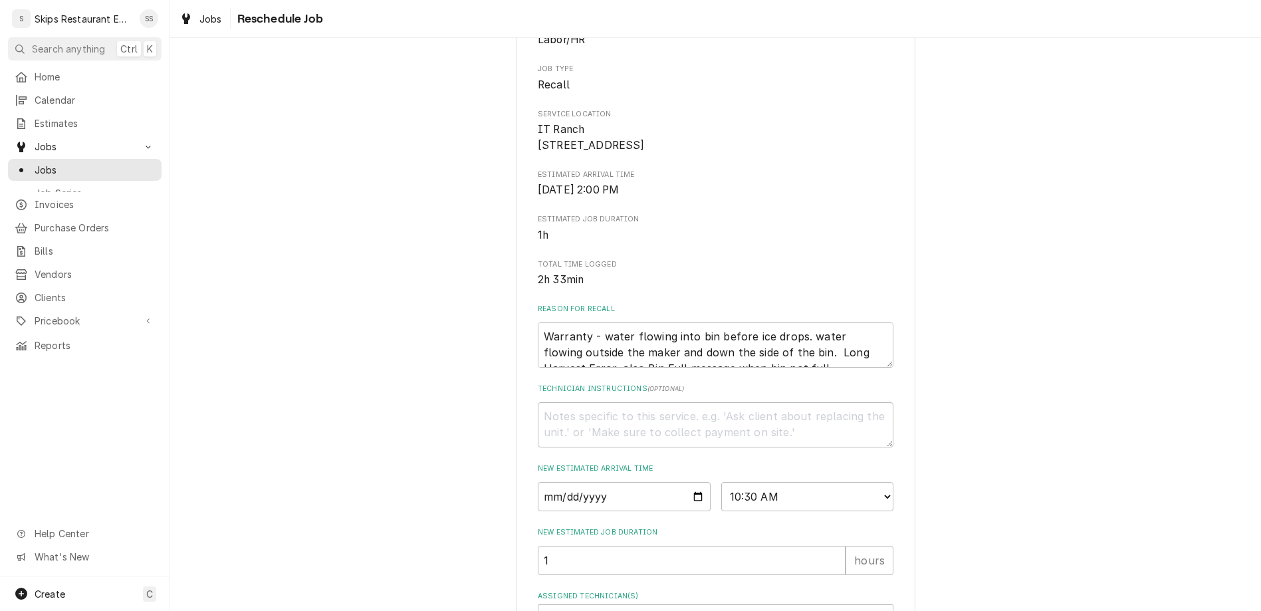
type textarea "Need to redownload firmwa"
type textarea "x"
type textarea "Need to redownload firmwar"
type textarea "x"
type textarea "Need to redownload firmware"
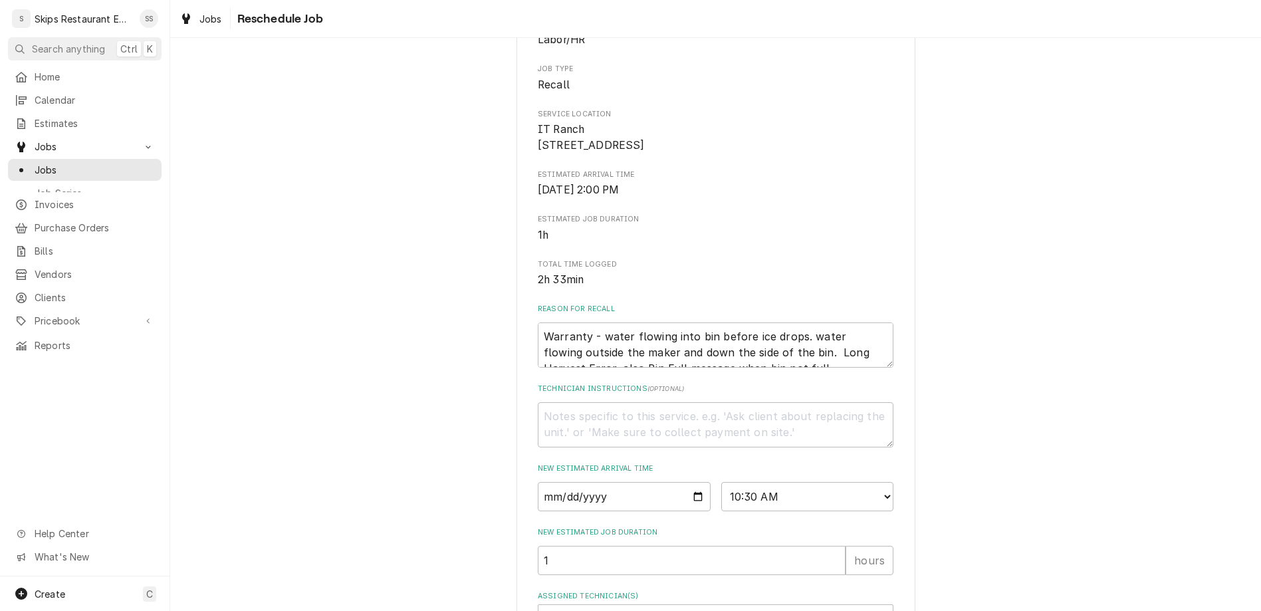
type textarea "x"
type textarea "Need to rdownload firmware"
type textarea "x"
type textarea "Need to download firmware"
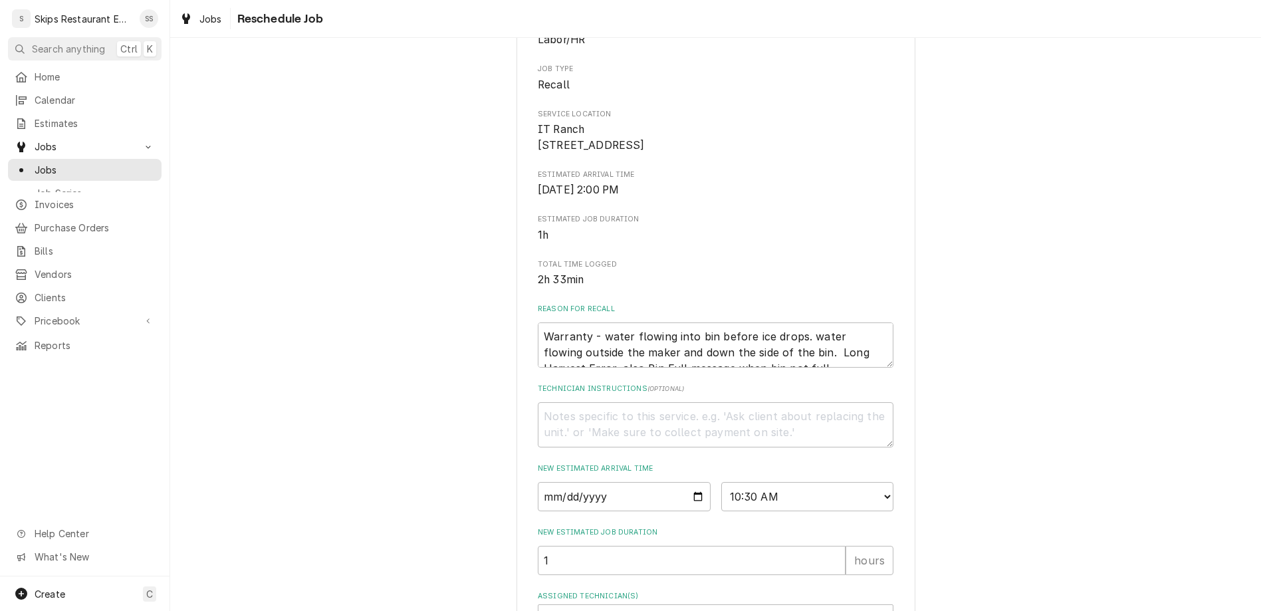
type textarea "x"
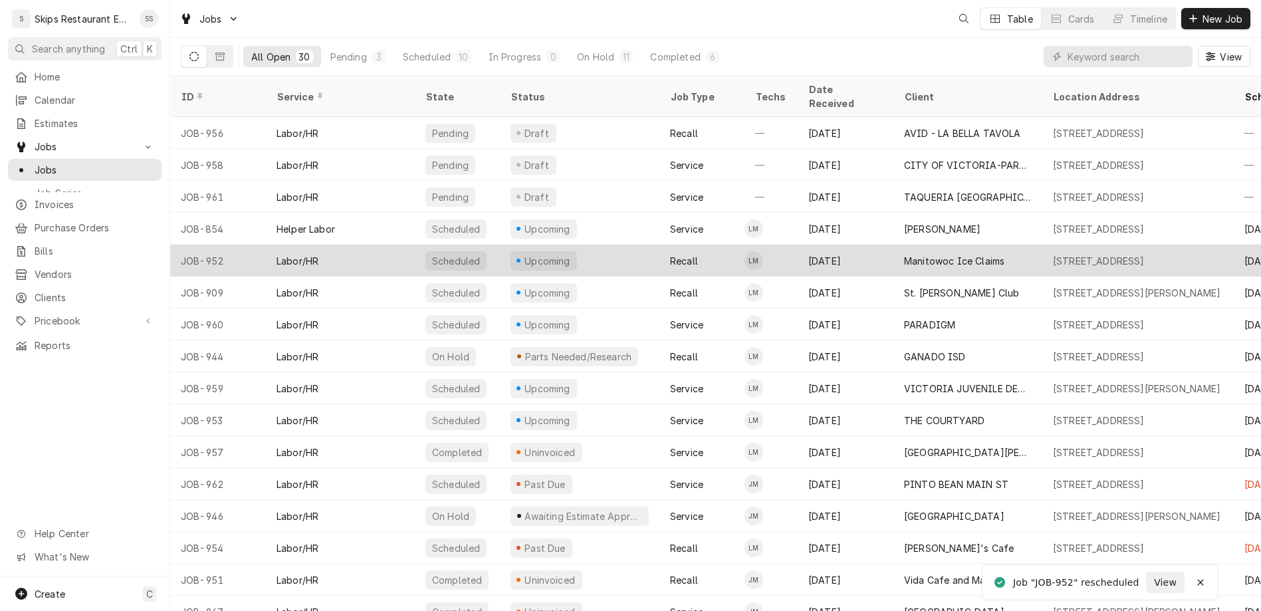
drag, startPoint x: 833, startPoint y: 120, endPoint x: 810, endPoint y: 230, distance: 112.8
click at [833, 149] on div "[DATE]" at bounding box center [846, 165] width 96 height 32
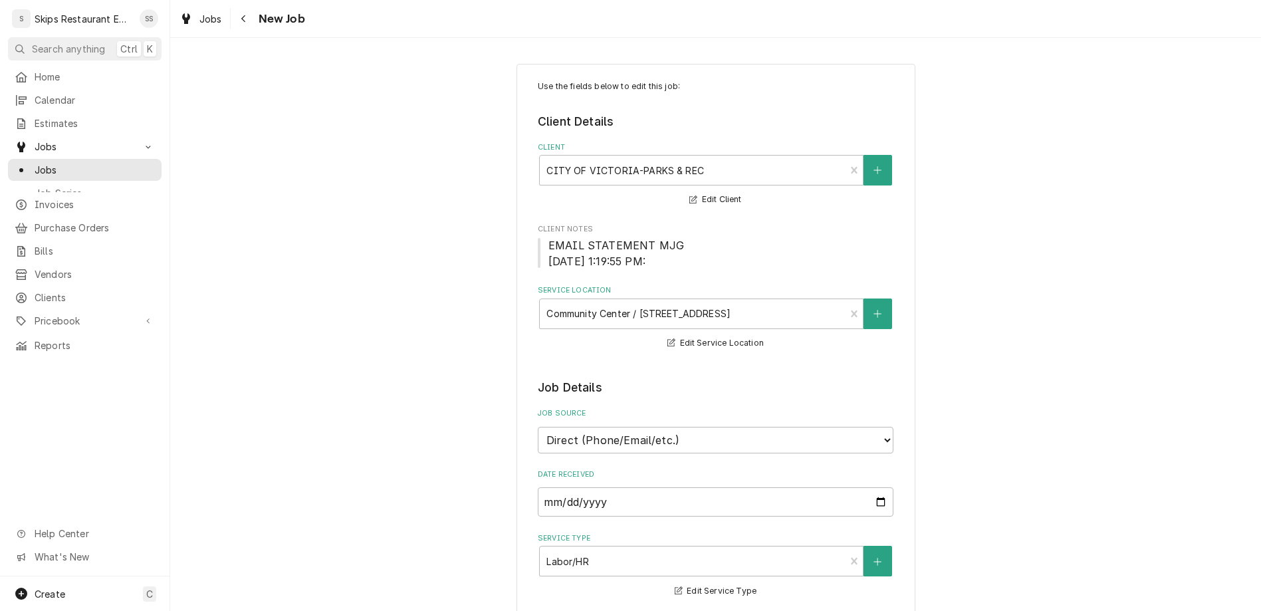
type textarea "x"
click at [41, 163] on span "Jobs" at bounding box center [95, 170] width 120 height 14
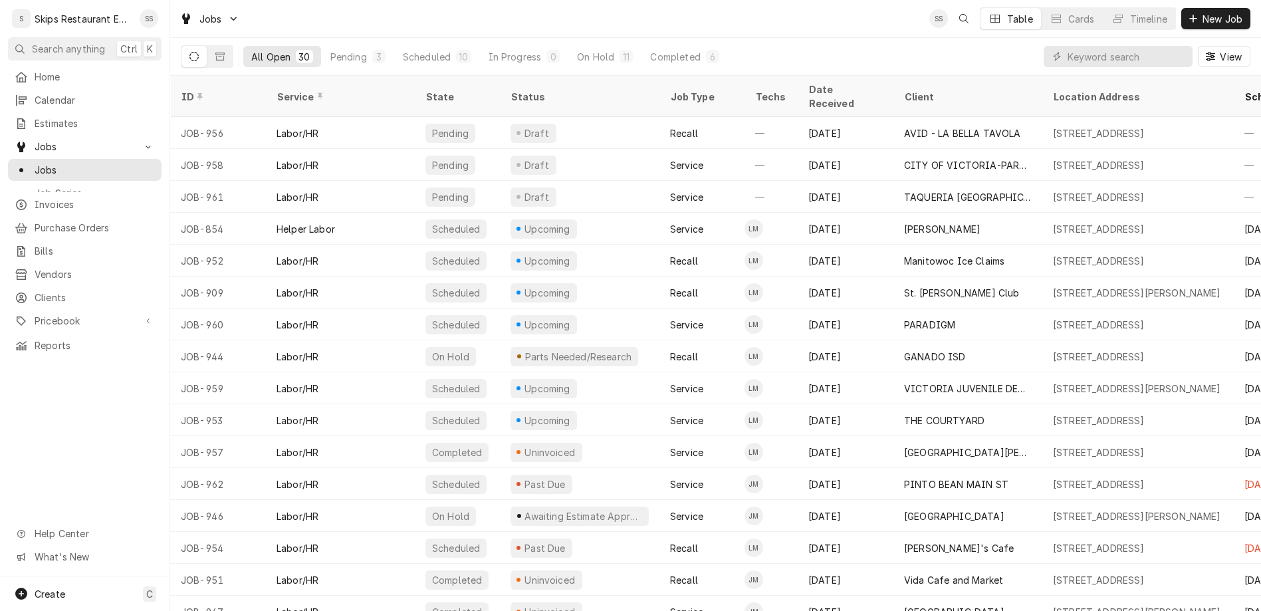
click at [679, 17] on div "Jobs SS Table Cards Timeline New Job" at bounding box center [715, 18] width 1091 height 37
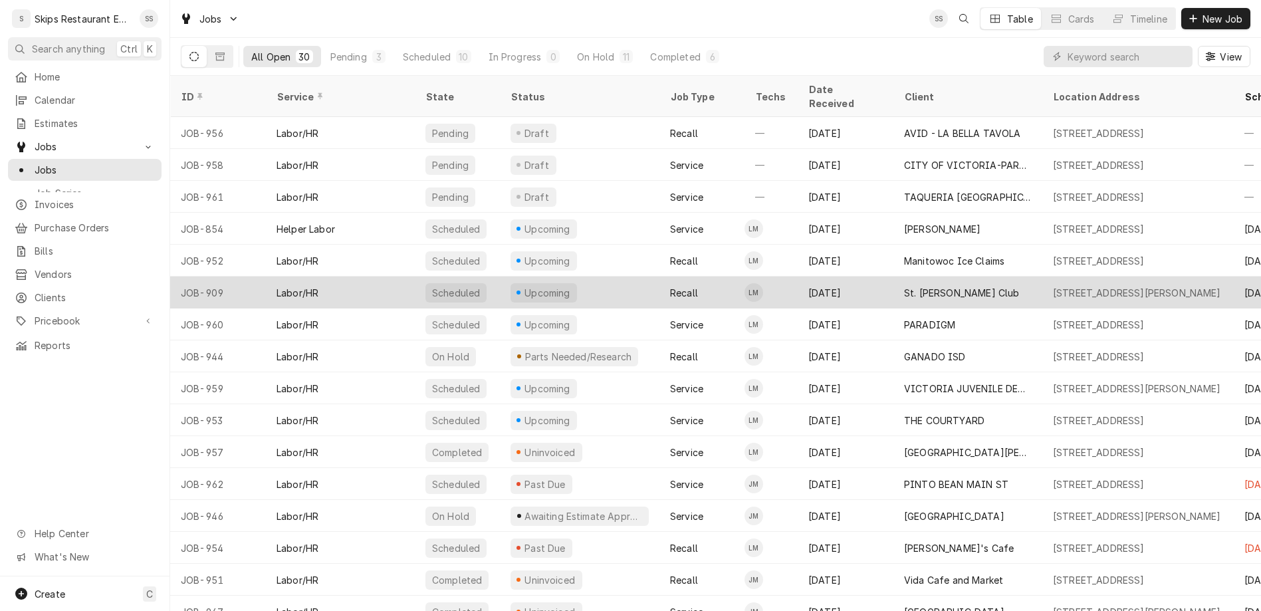
click at [904, 286] on div "St. [PERSON_NAME] Club" at bounding box center [962, 293] width 116 height 14
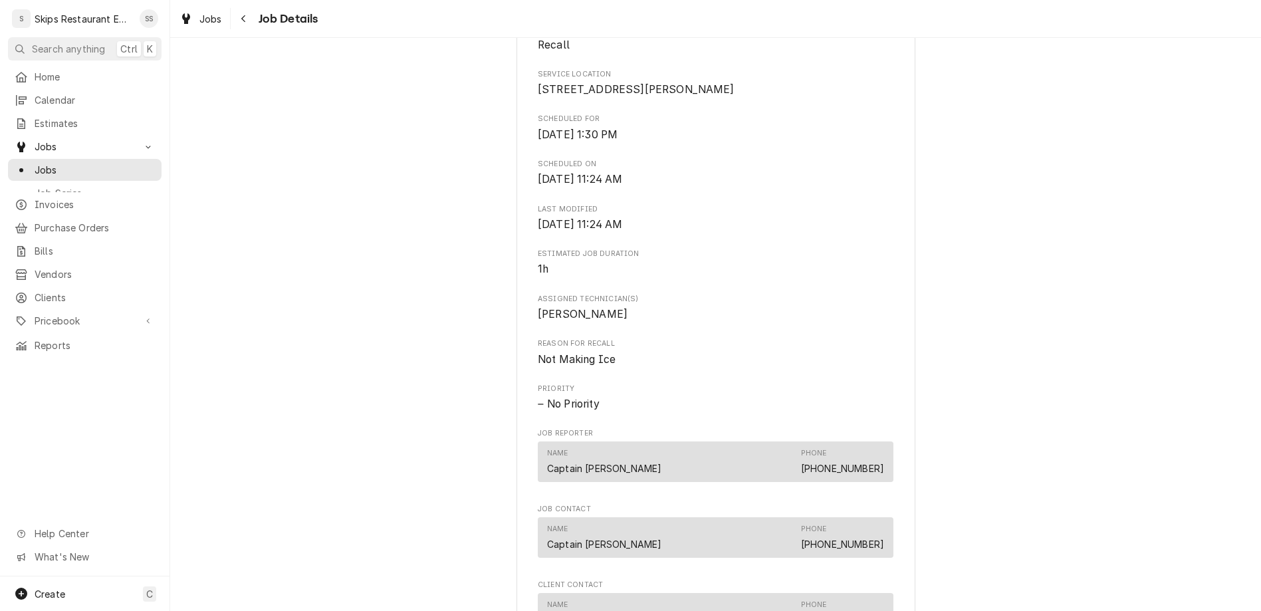
scroll to position [498, 0]
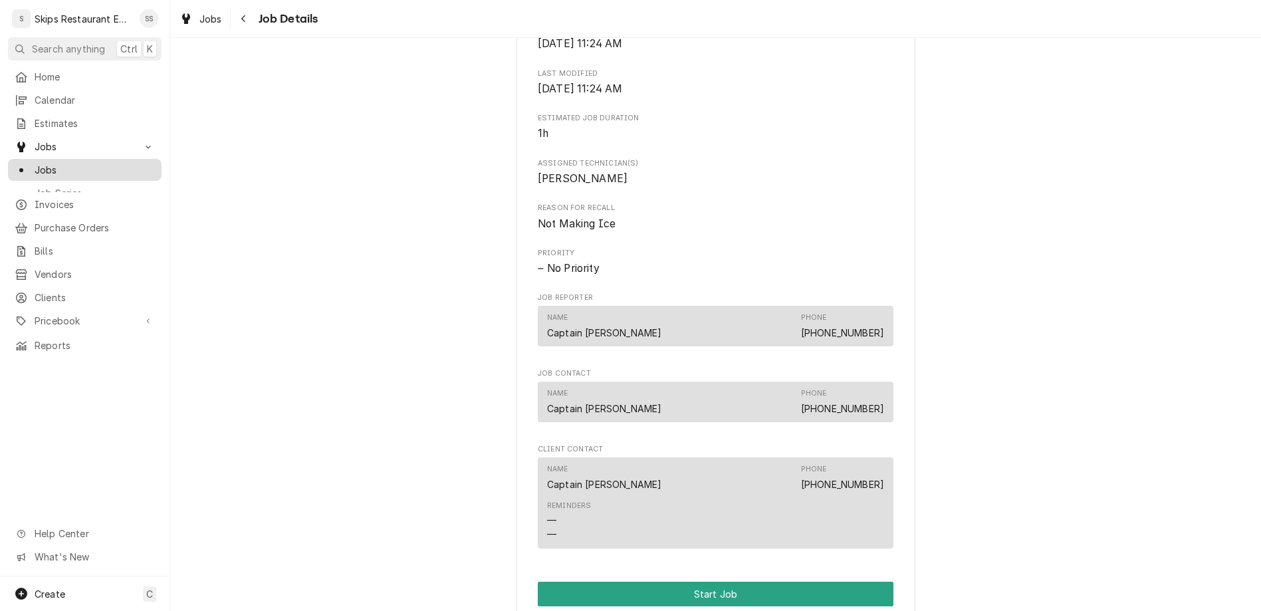
click at [41, 163] on span "Jobs" at bounding box center [95, 170] width 120 height 14
